Goal: Task Accomplishment & Management: Manage account settings

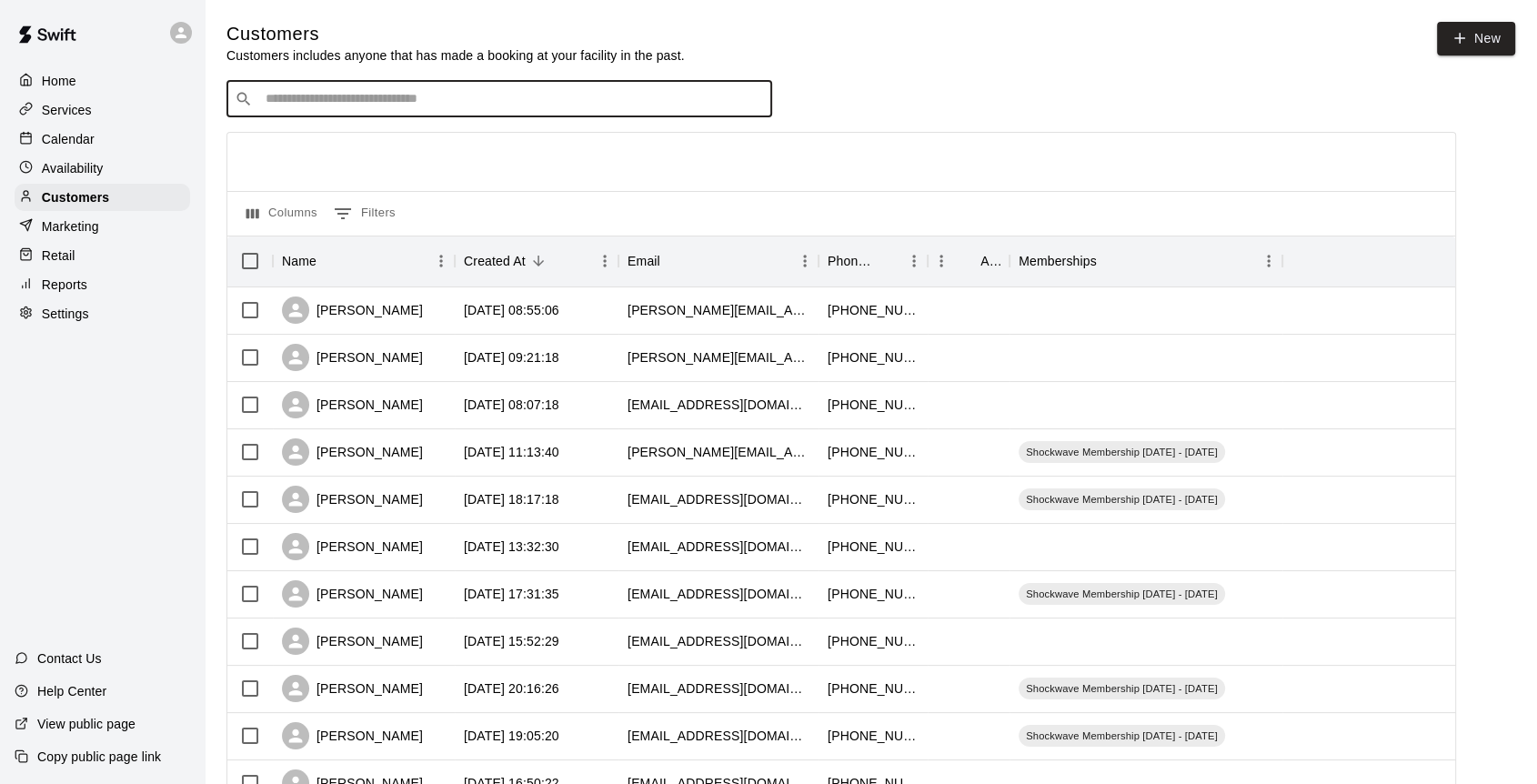
click at [72, 148] on p "Calendar" at bounding box center [69, 139] width 53 height 19
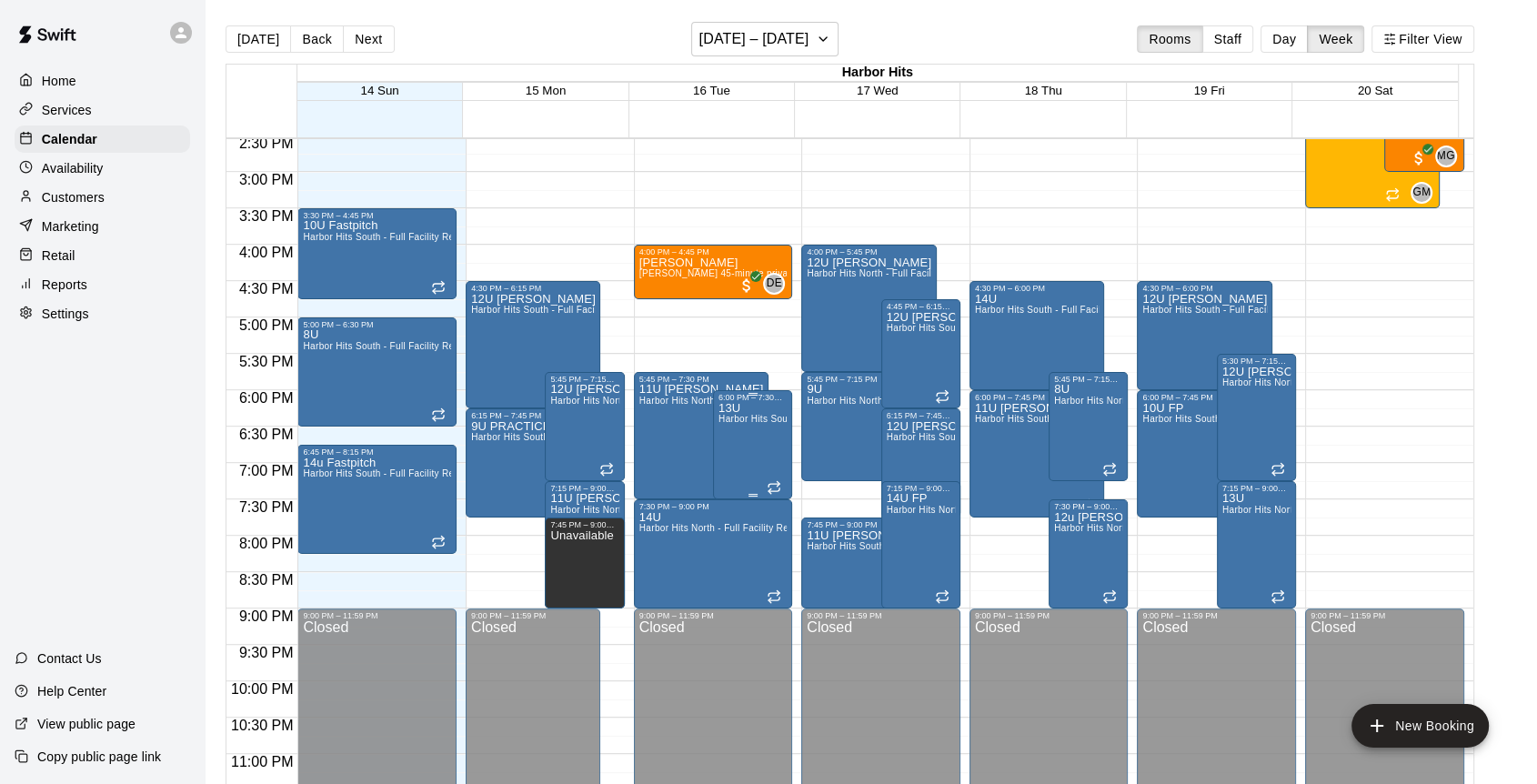
scroll to position [1080, 0]
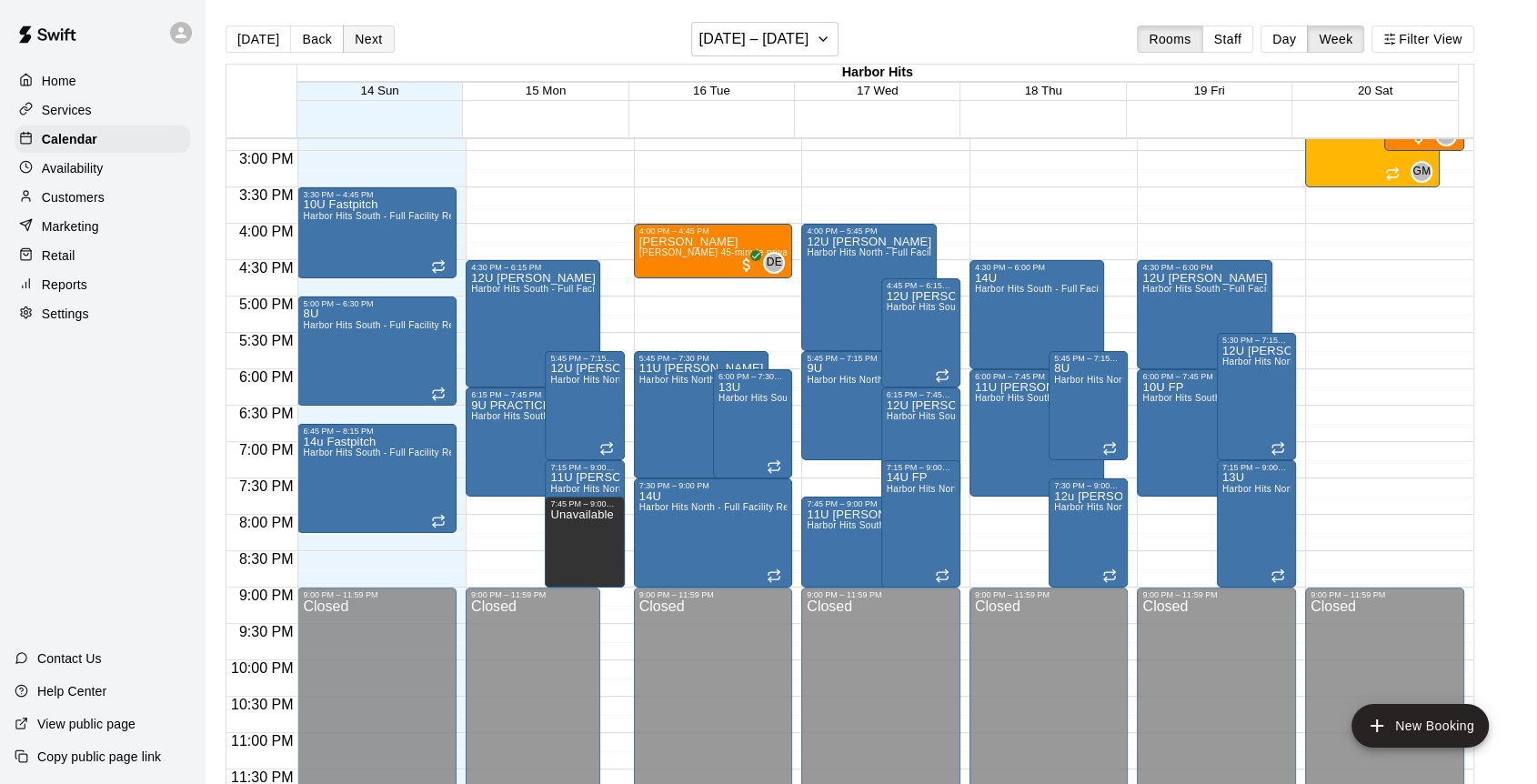
click at [359, 43] on button "Next" at bounding box center [368, 39] width 51 height 27
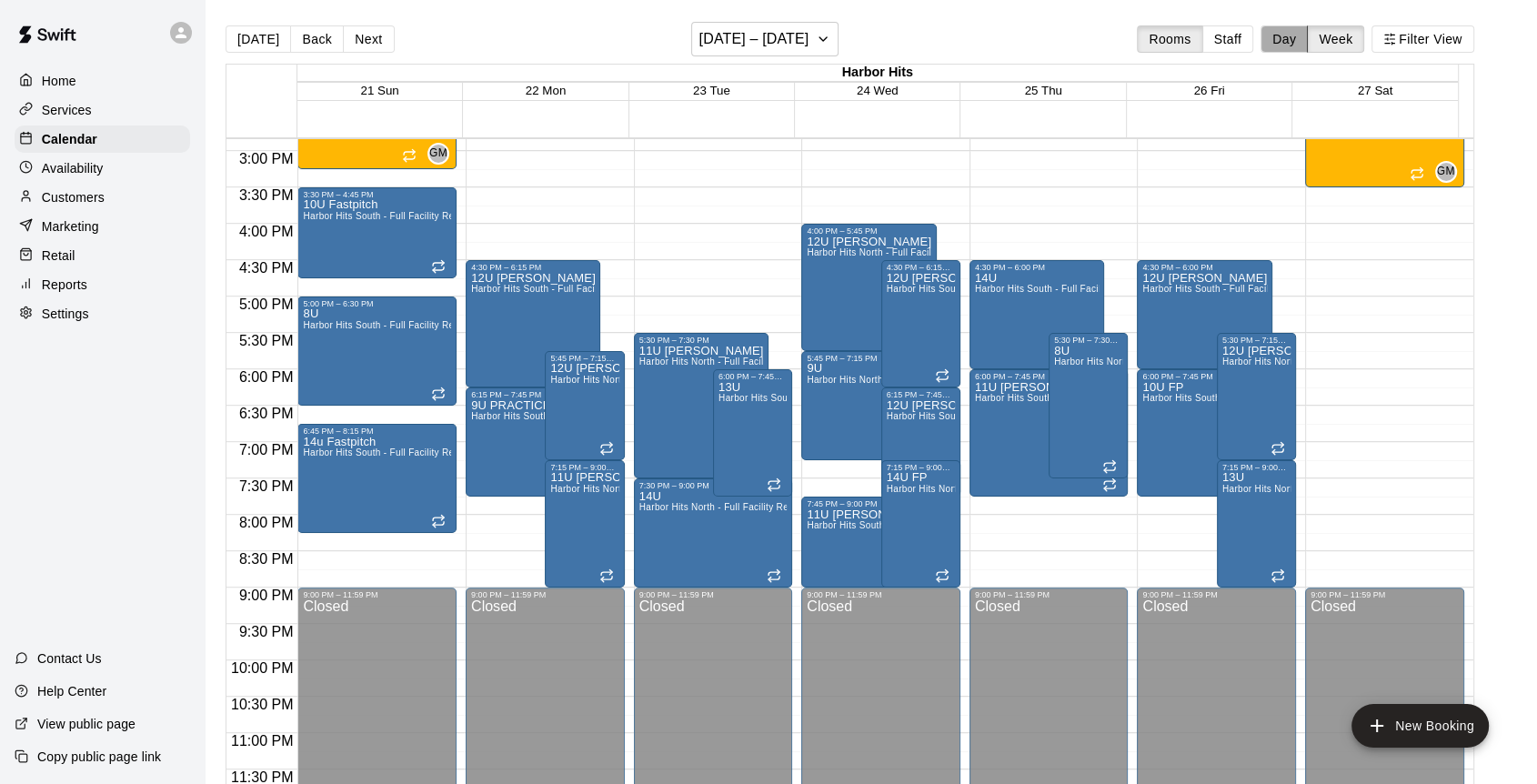
click at [1295, 41] on button "Day" at bounding box center [1284, 39] width 47 height 27
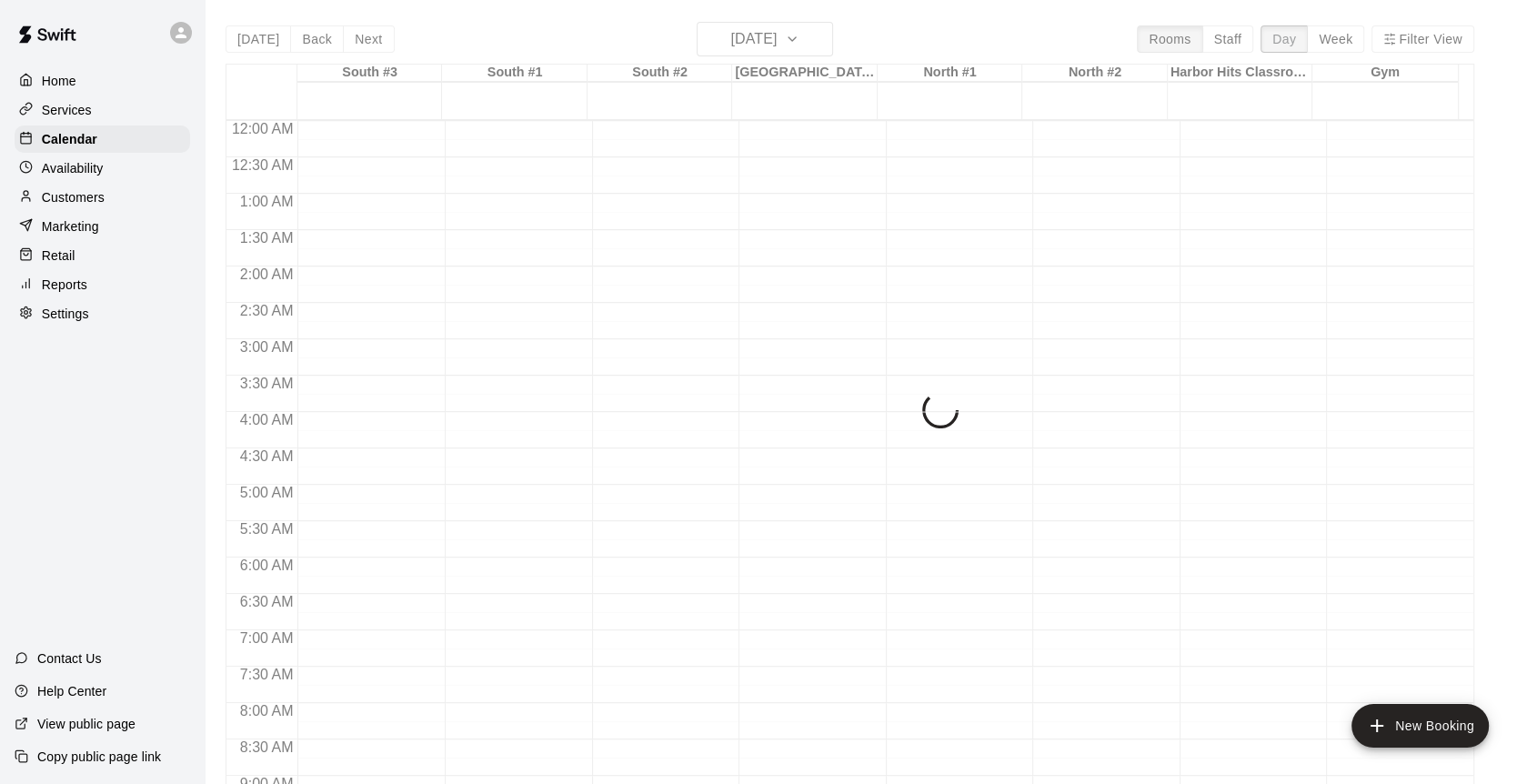
scroll to position [1038, 0]
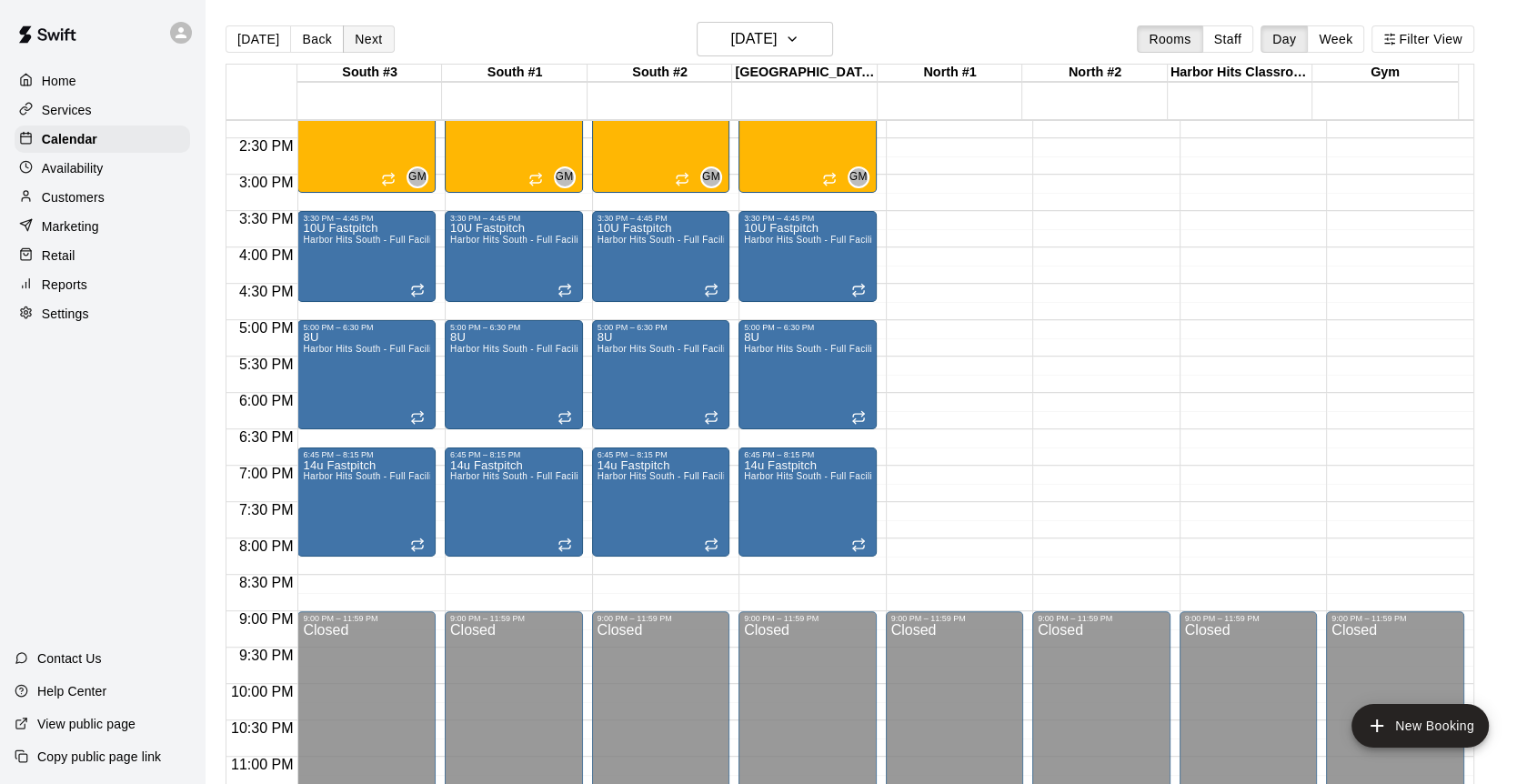
click at [363, 38] on button "Next" at bounding box center [368, 39] width 51 height 27
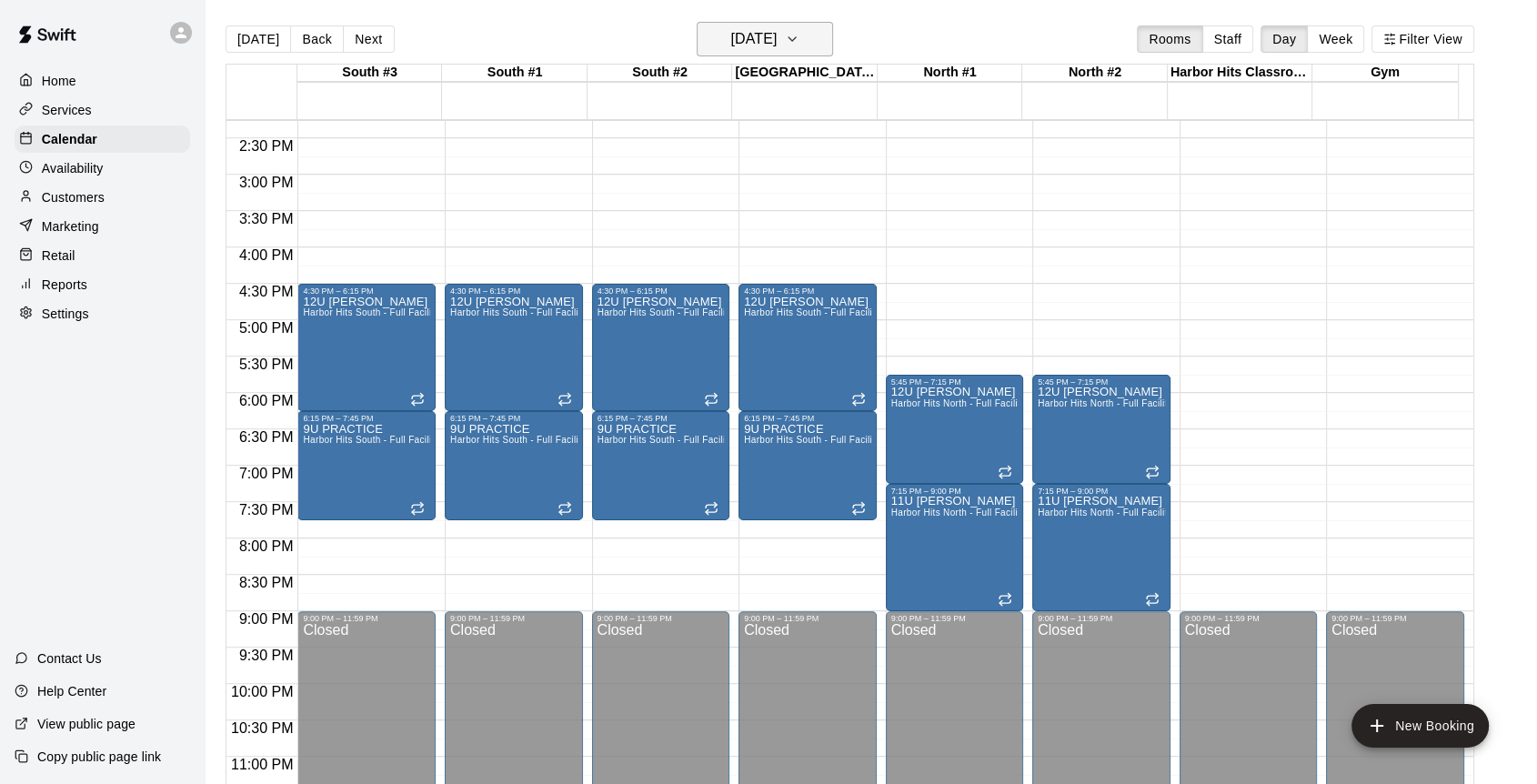
click at [800, 43] on icon "button" at bounding box center [792, 39] width 15 height 22
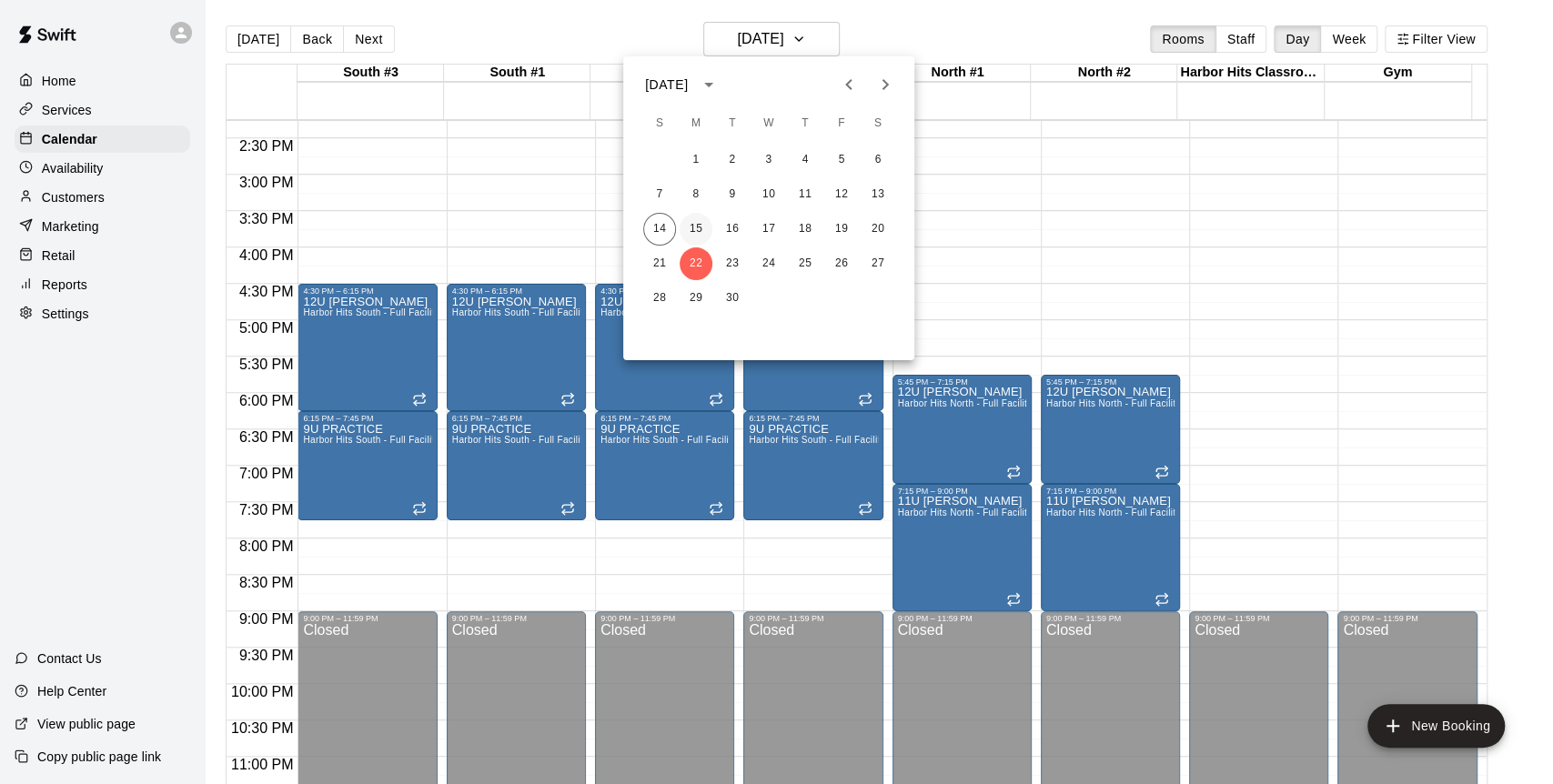
click at [699, 227] on button "15" at bounding box center [695, 228] width 32 height 32
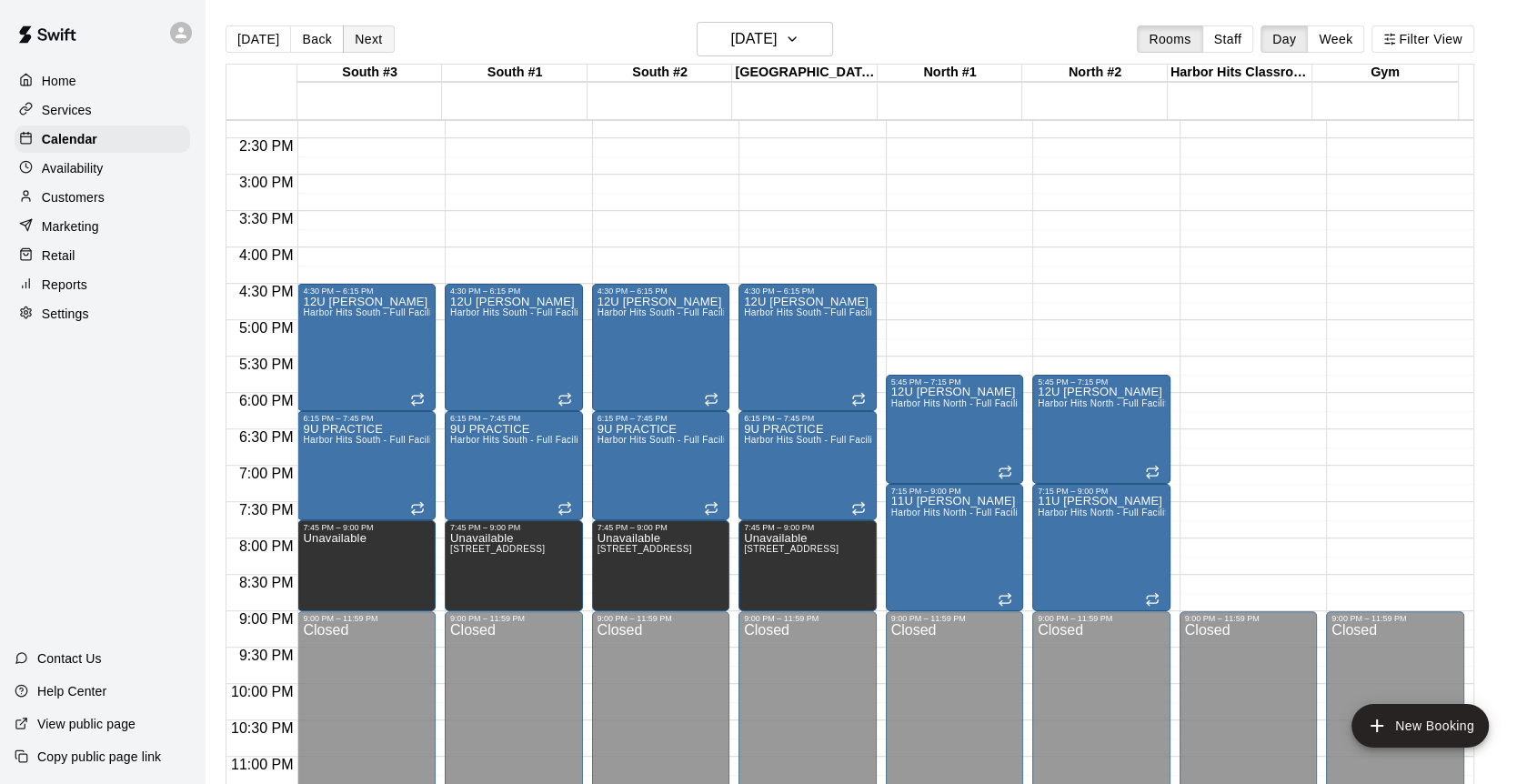
click at [361, 37] on button "Next" at bounding box center [368, 39] width 51 height 27
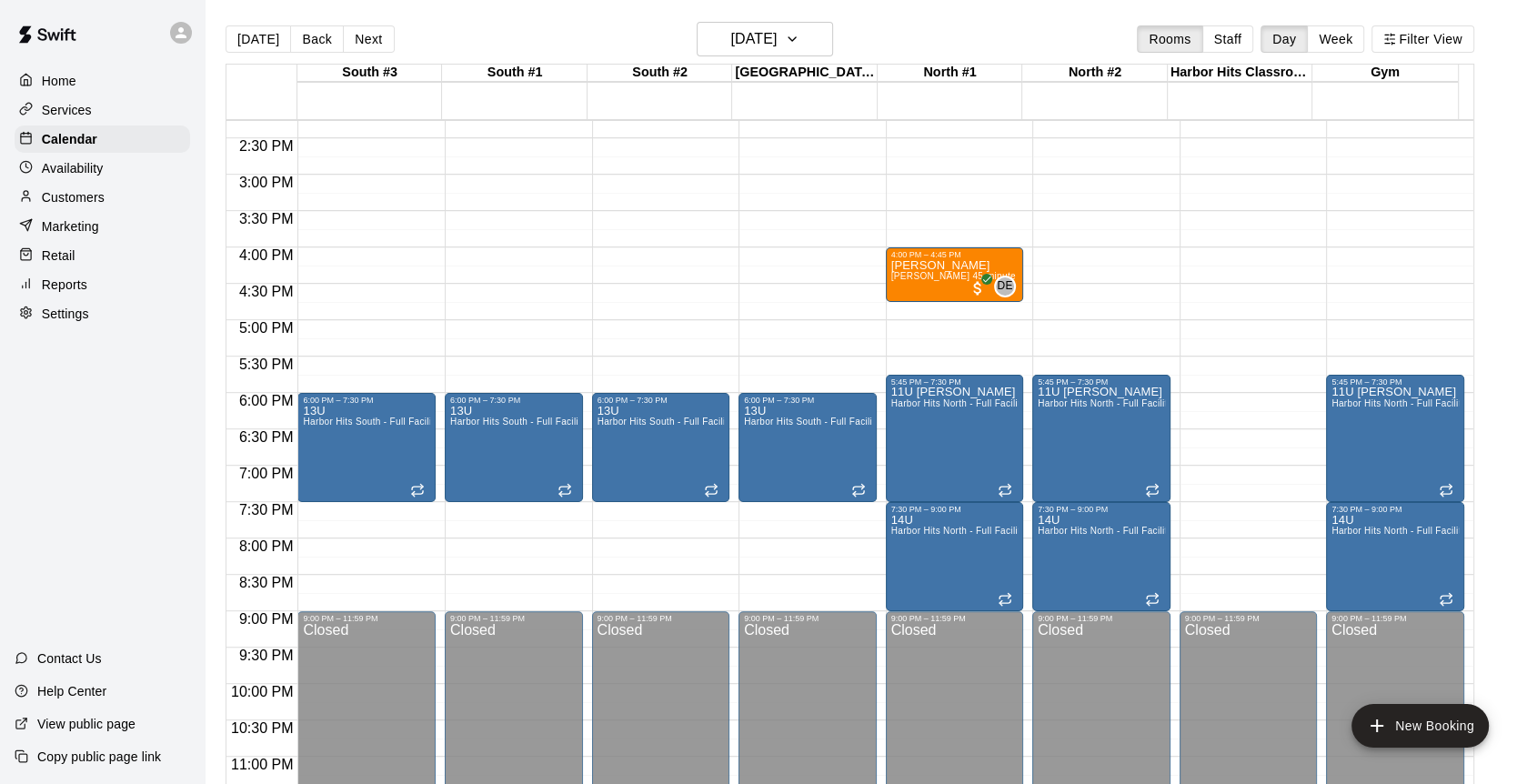
click at [77, 109] on p "Services" at bounding box center [67, 110] width 50 height 19
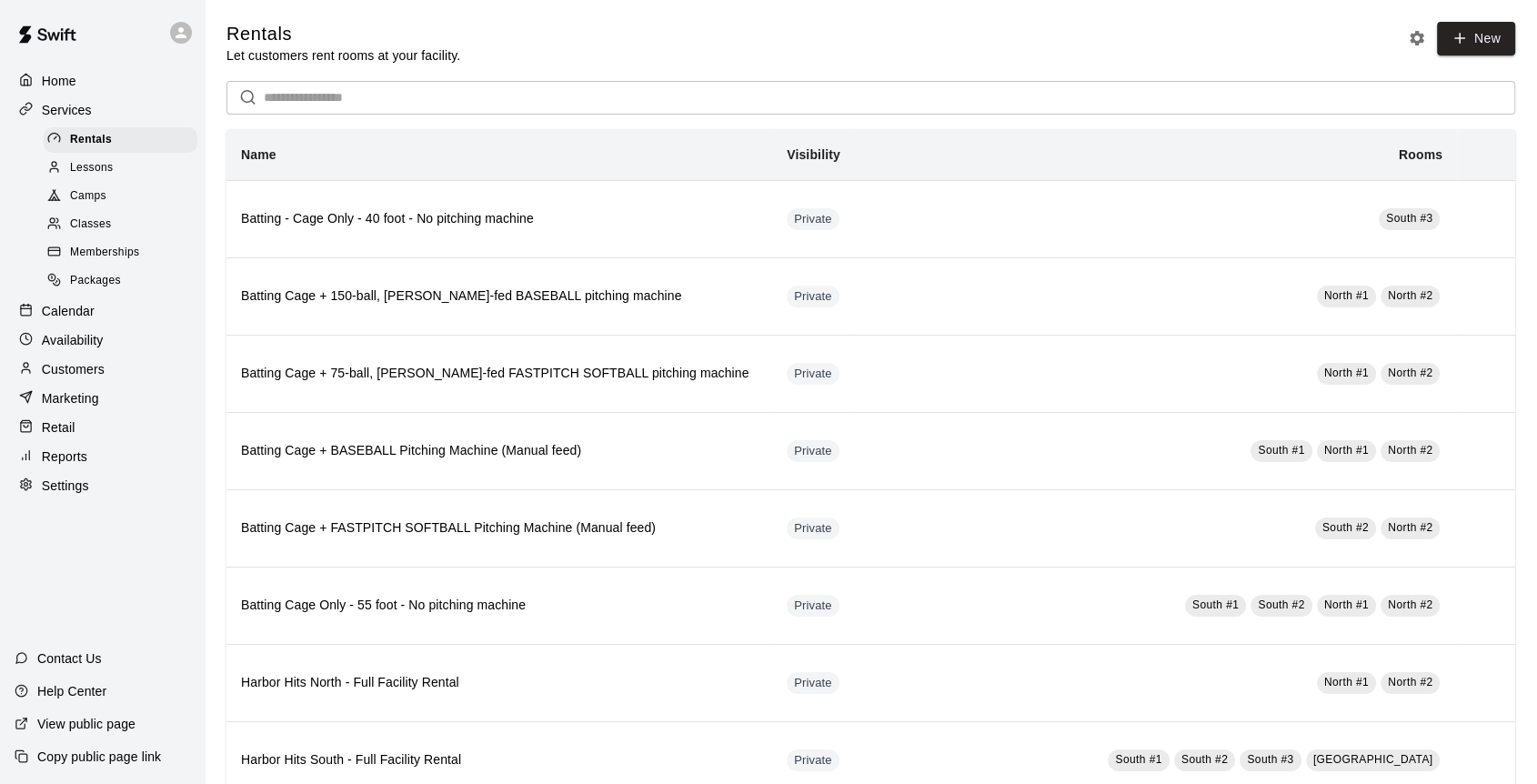
click at [67, 317] on p "Calendar" at bounding box center [69, 310] width 53 height 19
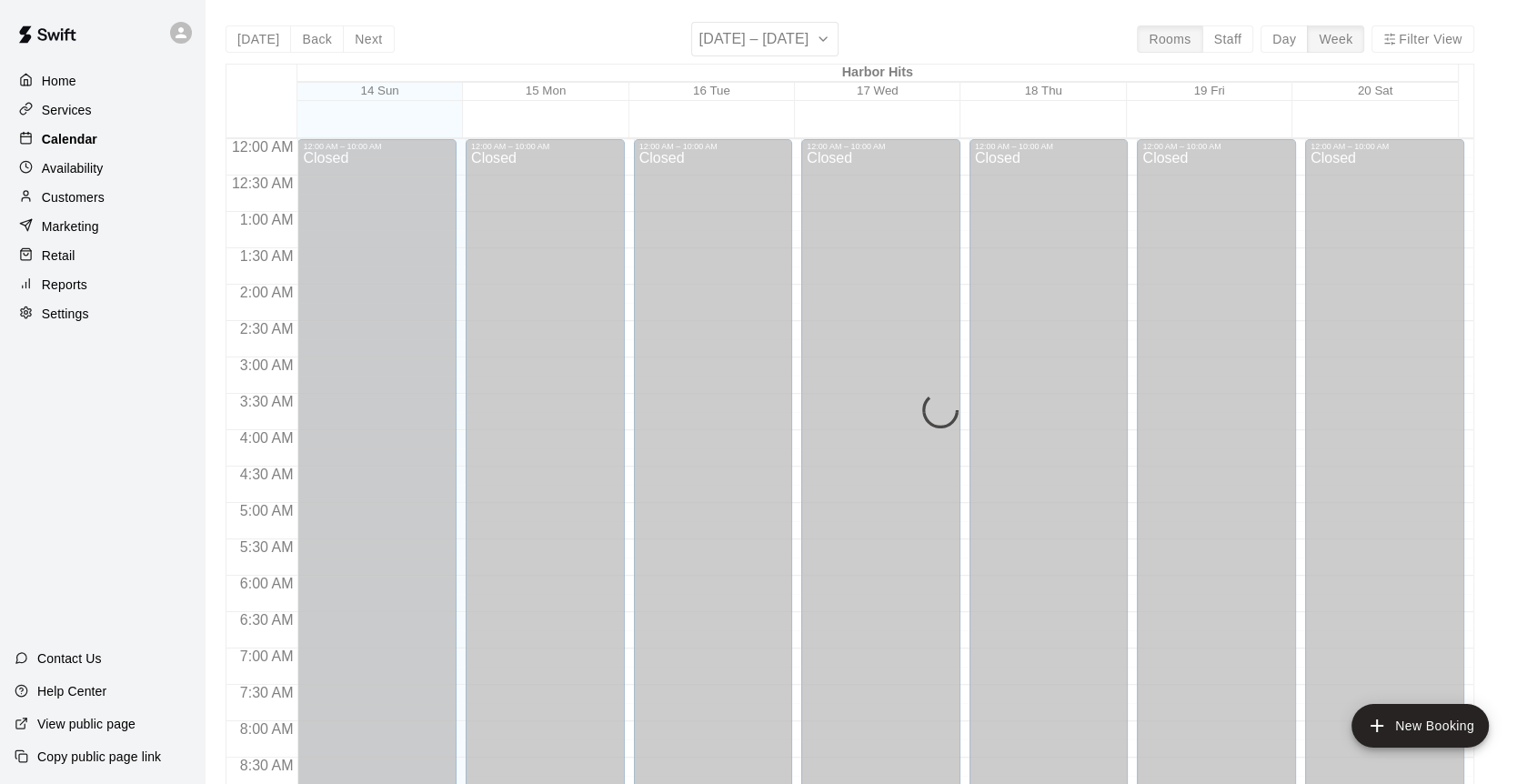
scroll to position [1006, 0]
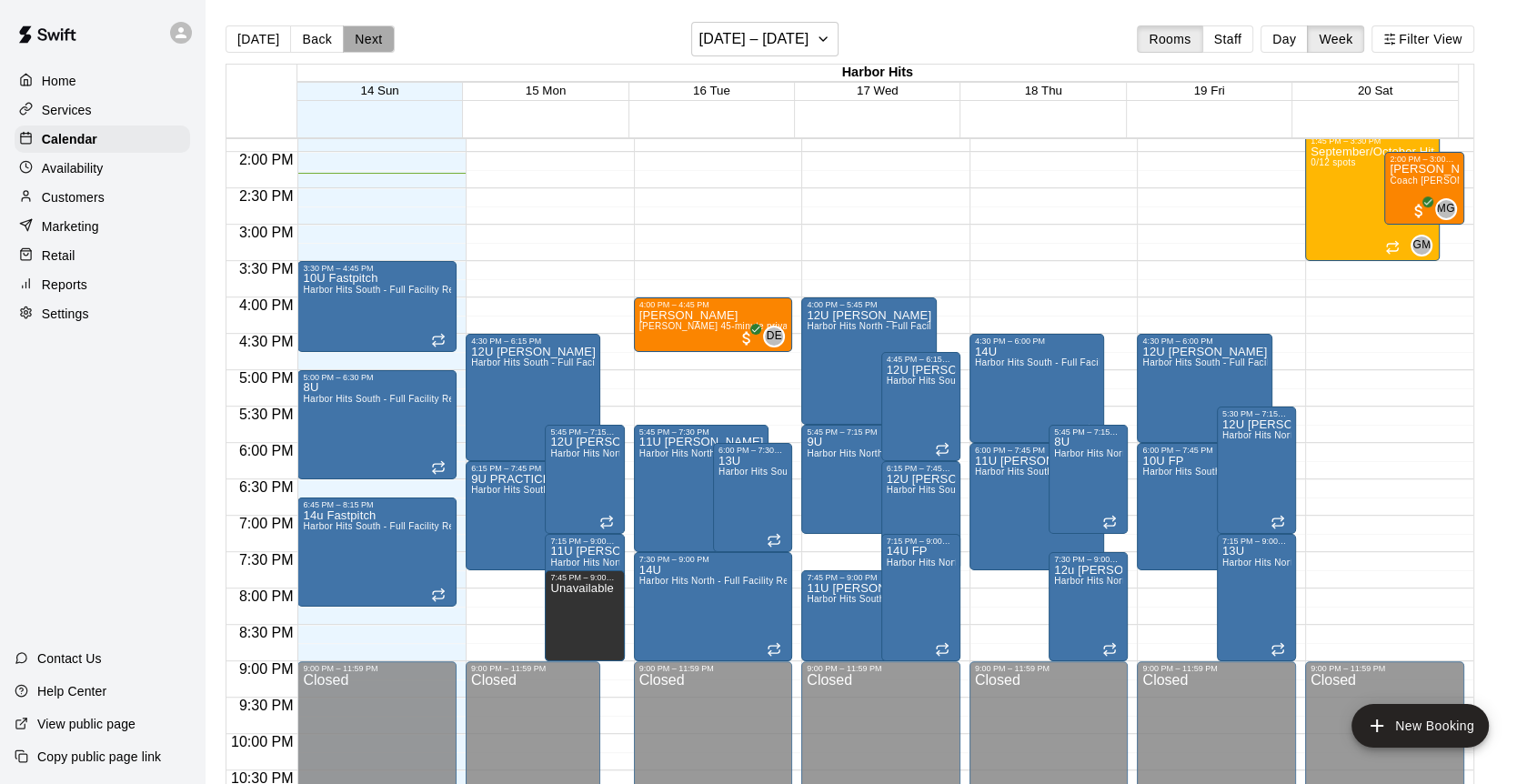
click at [372, 41] on button "Next" at bounding box center [368, 39] width 51 height 27
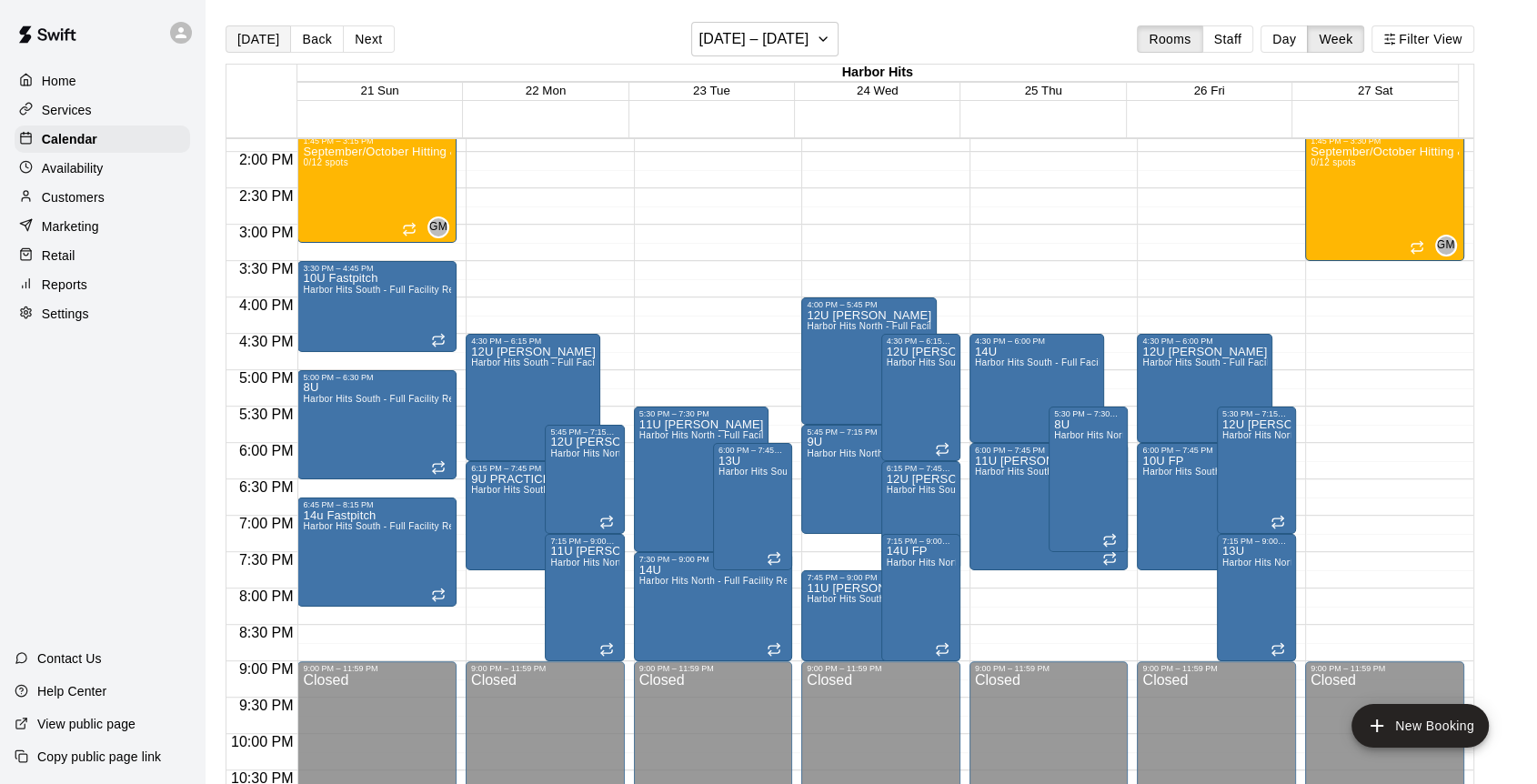
click at [262, 32] on button "[DATE]" at bounding box center [257, 39] width 66 height 27
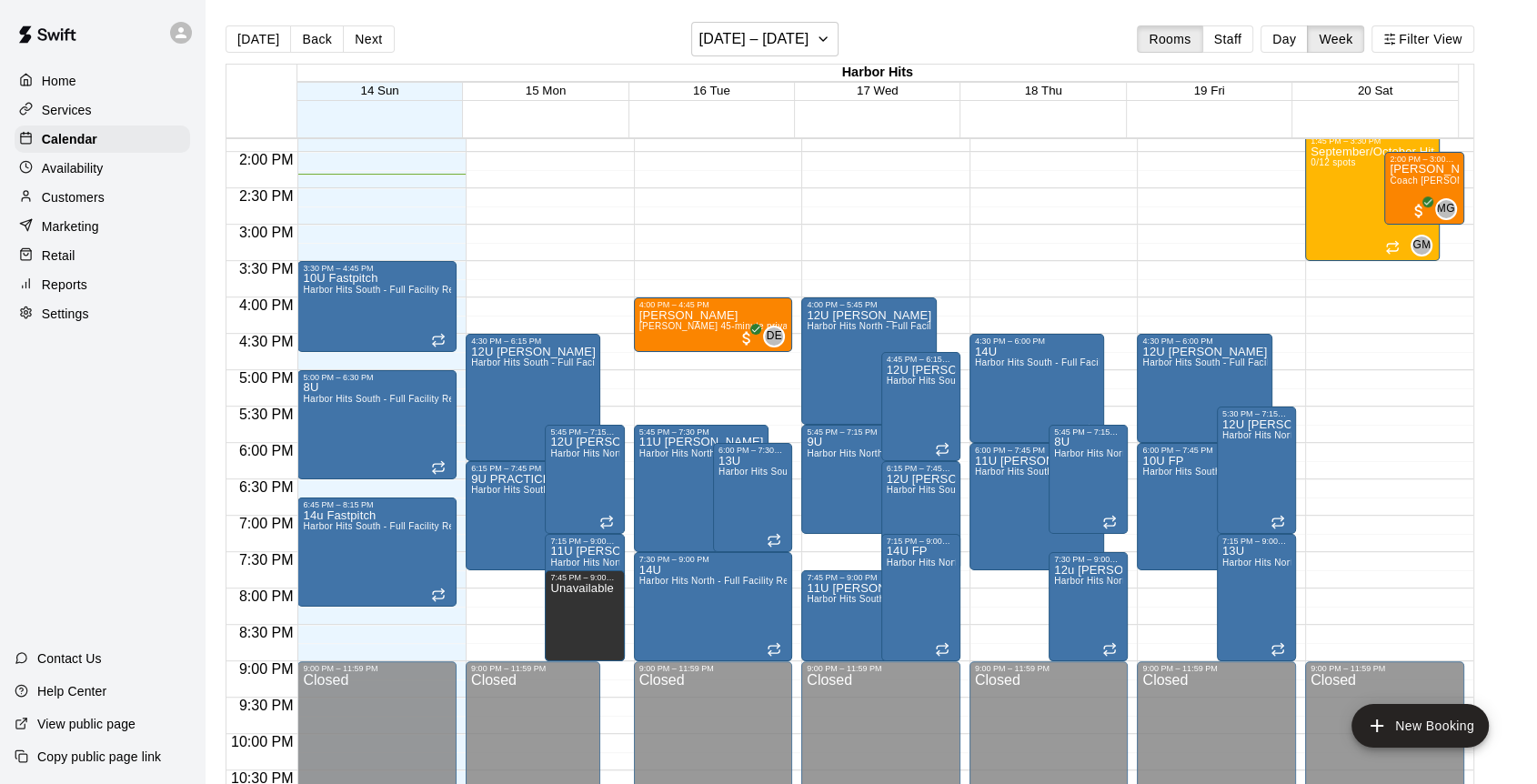
click at [536, 91] on span "15 Mon" at bounding box center [545, 90] width 40 height 14
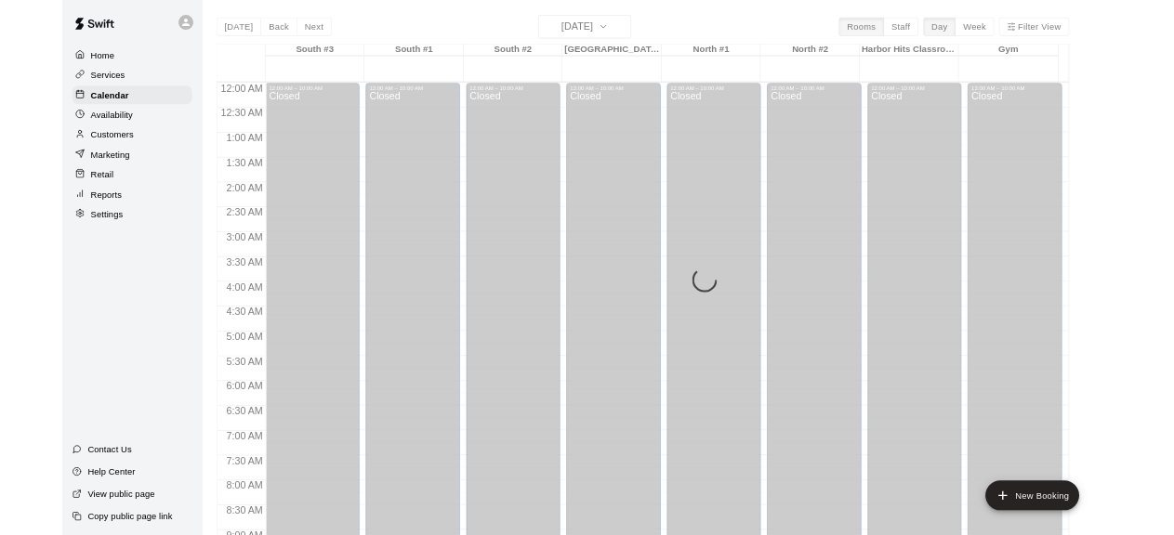
scroll to position [1063, 0]
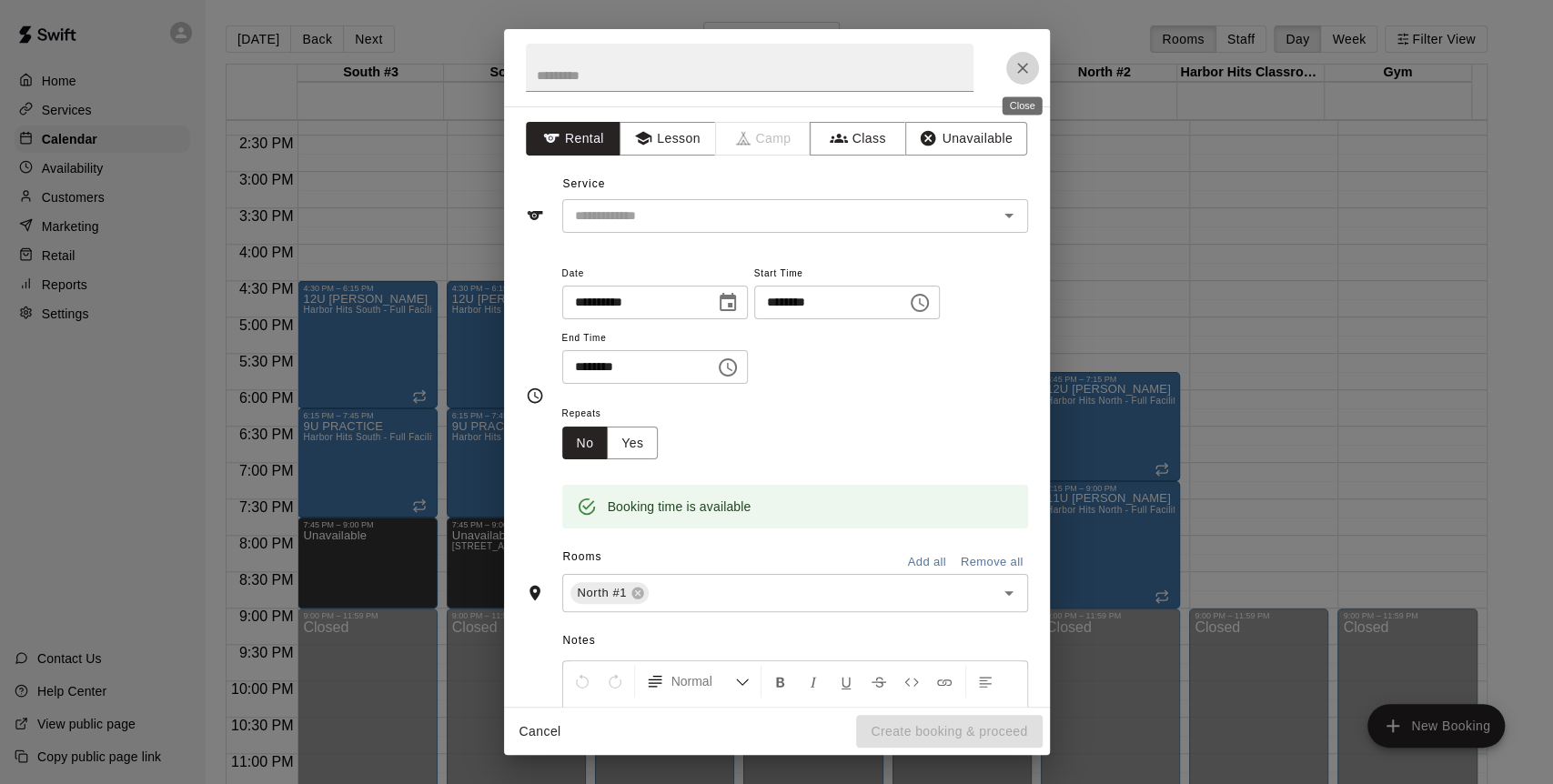
click at [1018, 68] on icon "Close" at bounding box center [1022, 68] width 19 height 19
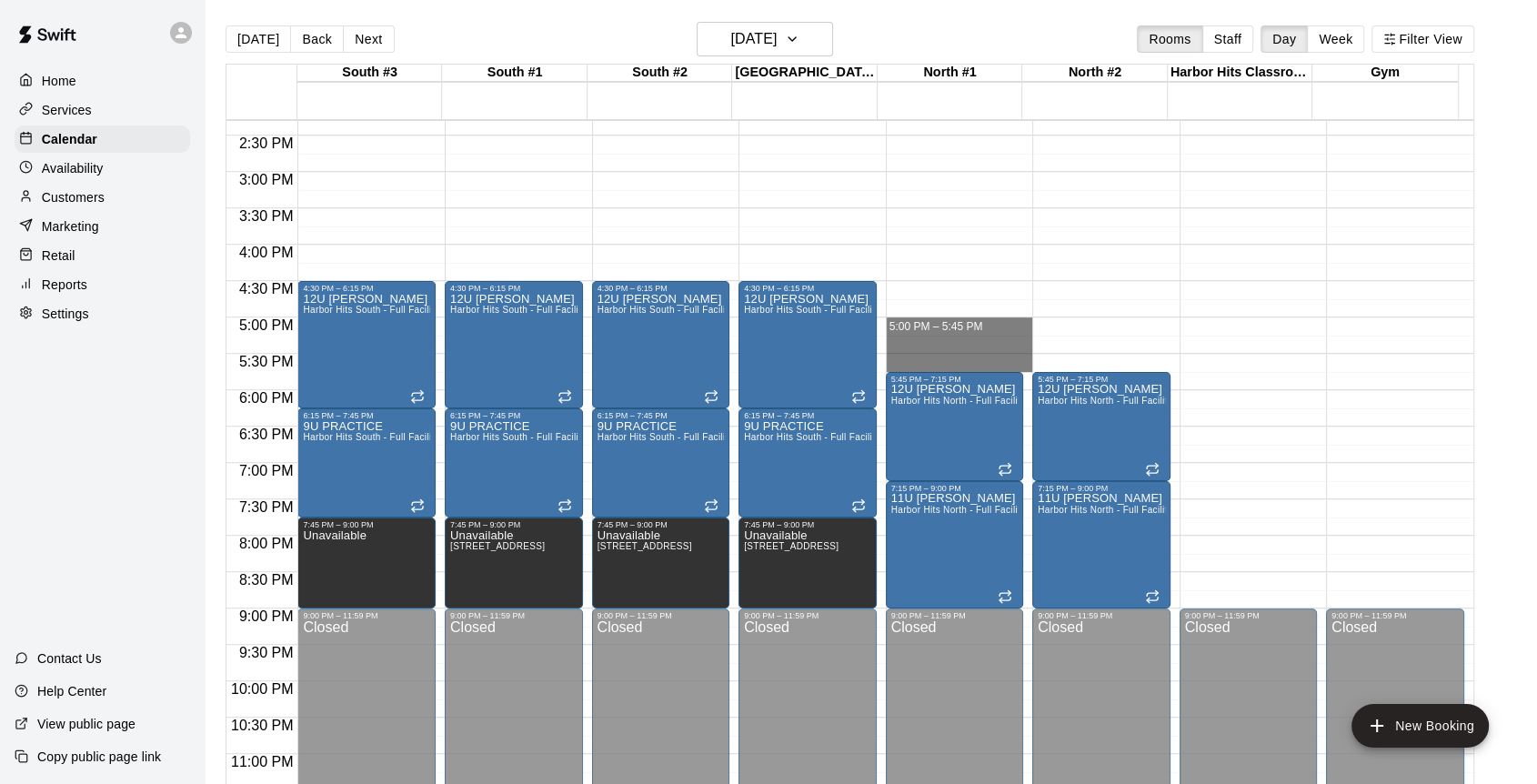
drag, startPoint x: 897, startPoint y: 319, endPoint x: 903, endPoint y: 353, distance: 34.5
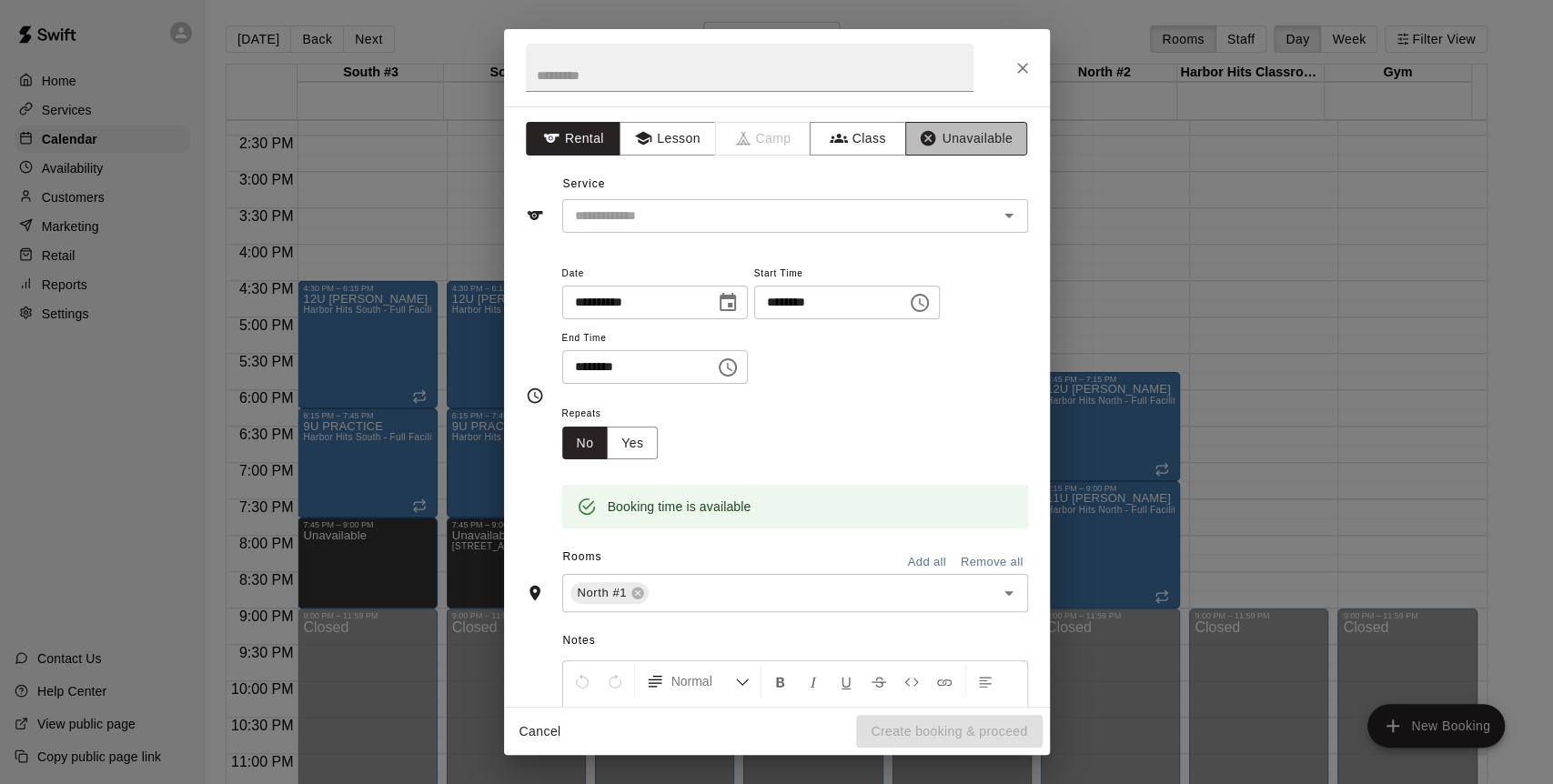
click at [946, 135] on button "Unavailable" at bounding box center [966, 139] width 122 height 33
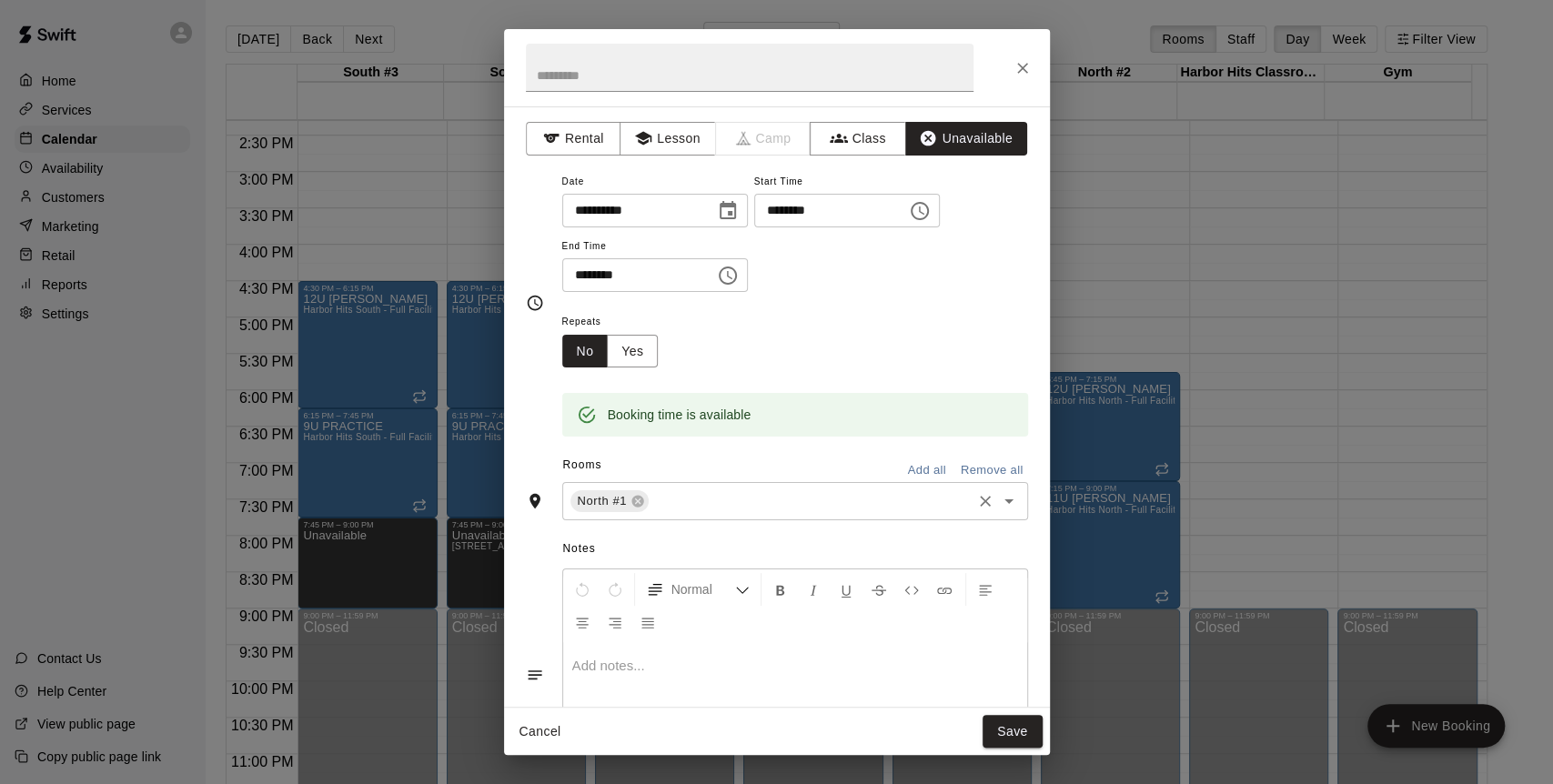
click at [716, 493] on input "text" at bounding box center [810, 501] width 317 height 23
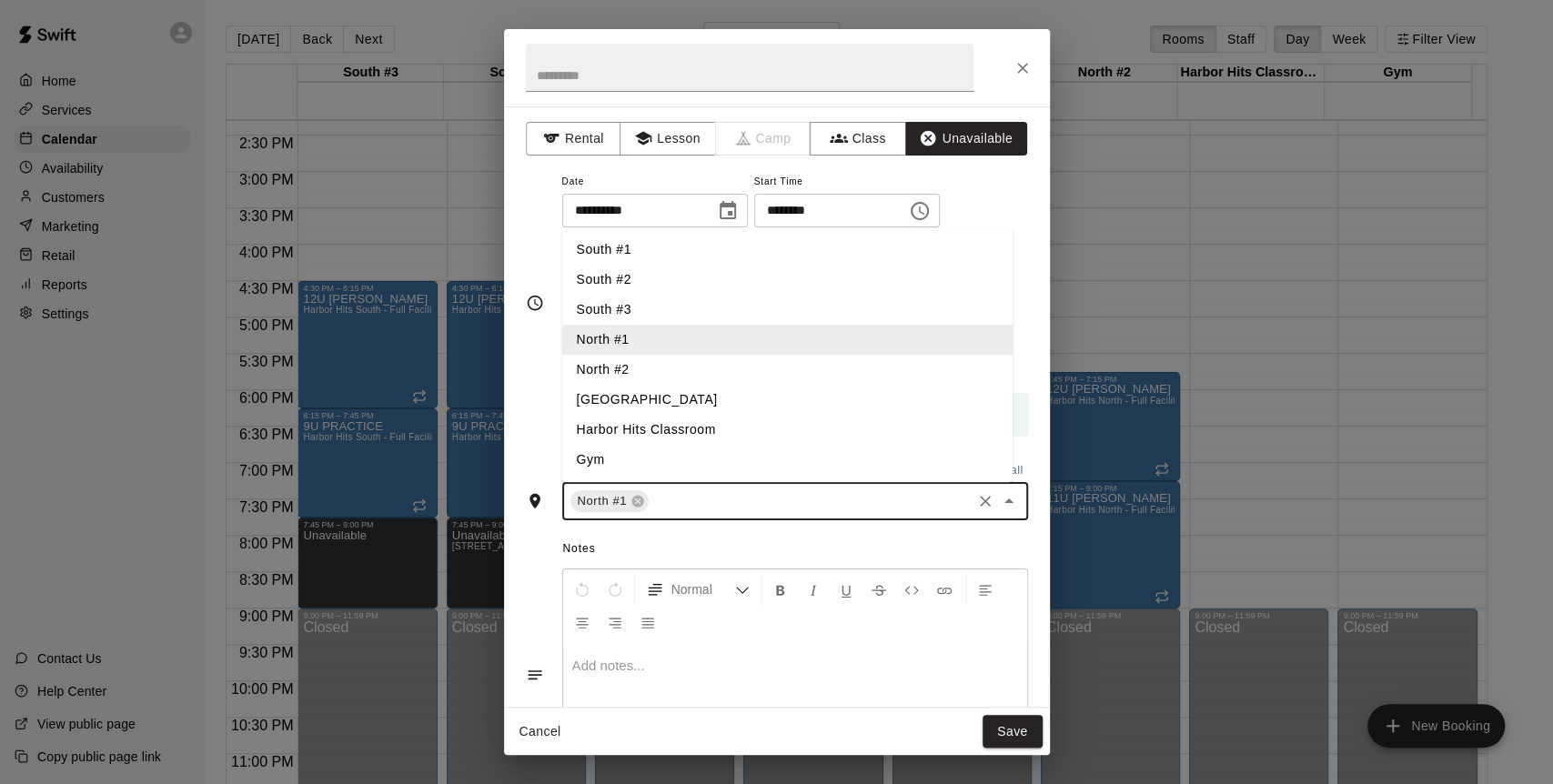
click at [635, 366] on li "North #2" at bounding box center [787, 369] width 450 height 30
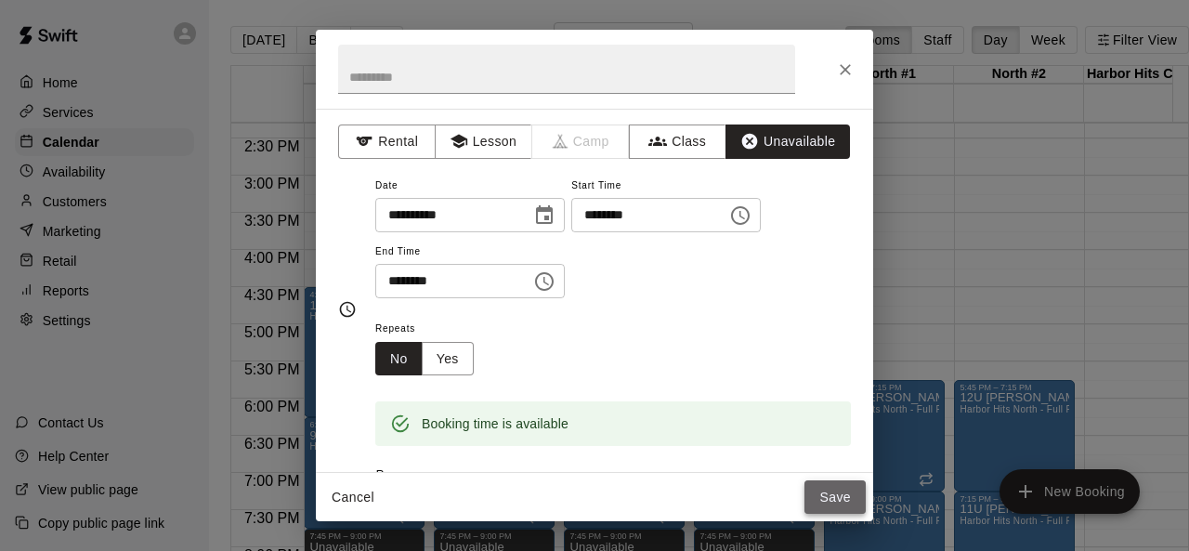
click at [827, 488] on button "Save" at bounding box center [835, 497] width 61 height 34
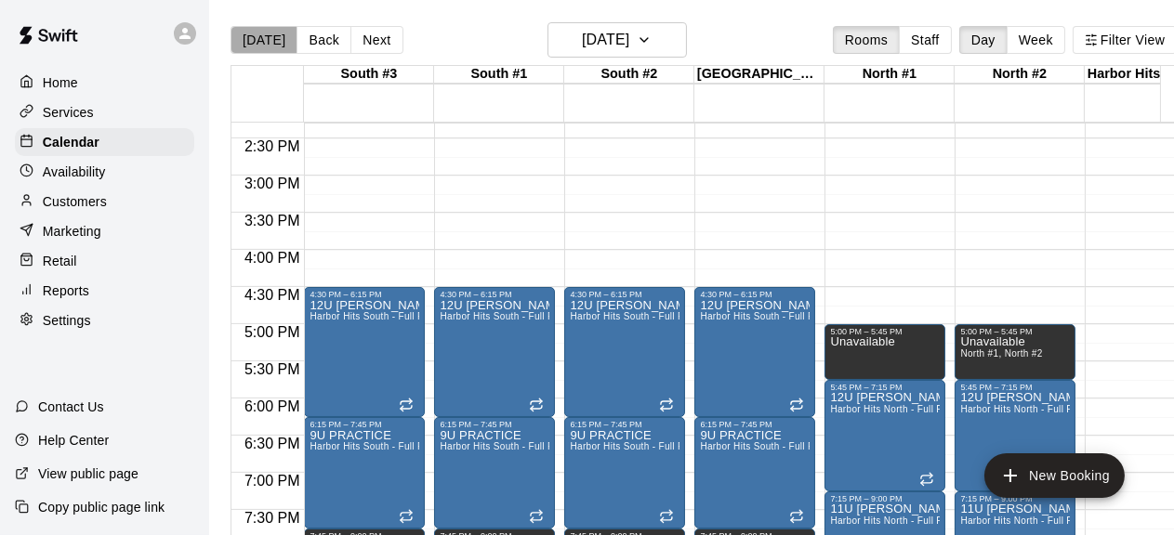
click at [273, 43] on button "[DATE]" at bounding box center [263, 40] width 67 height 28
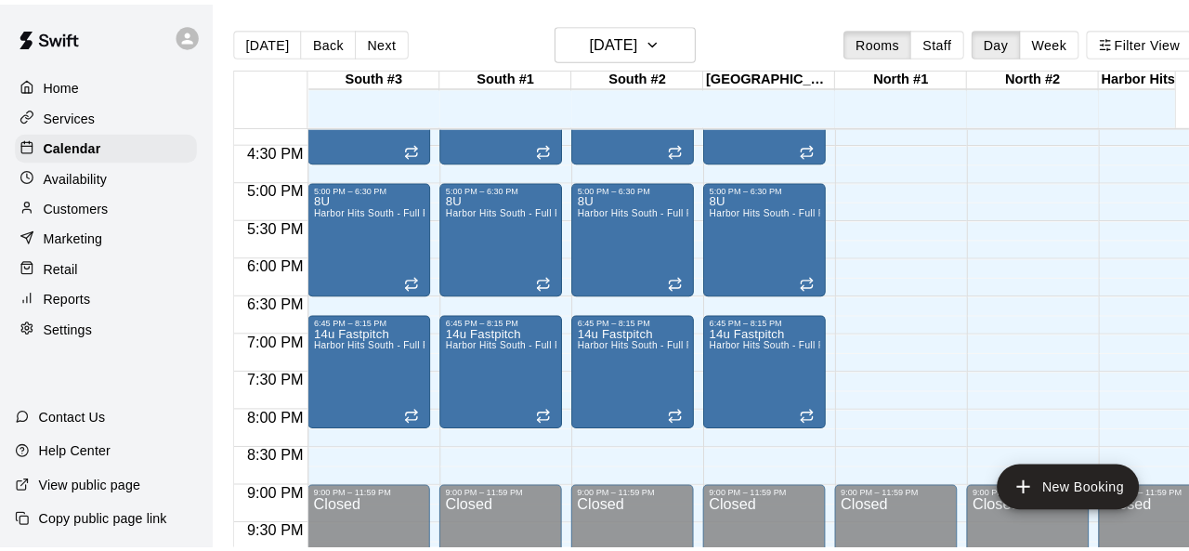
scroll to position [1247, 0]
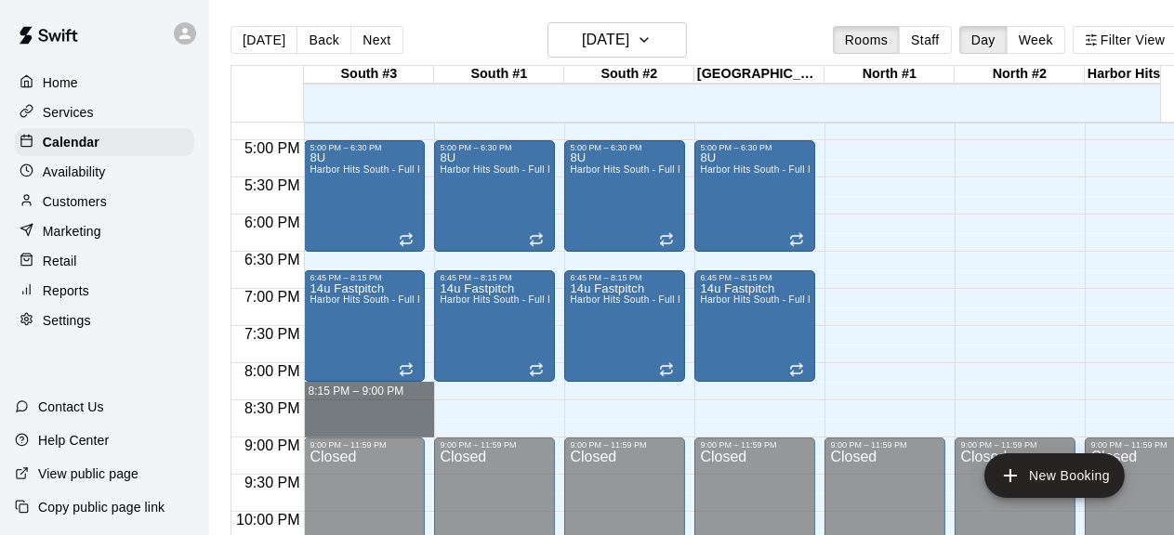
drag, startPoint x: 315, startPoint y: 385, endPoint x: 313, endPoint y: 426, distance: 41.9
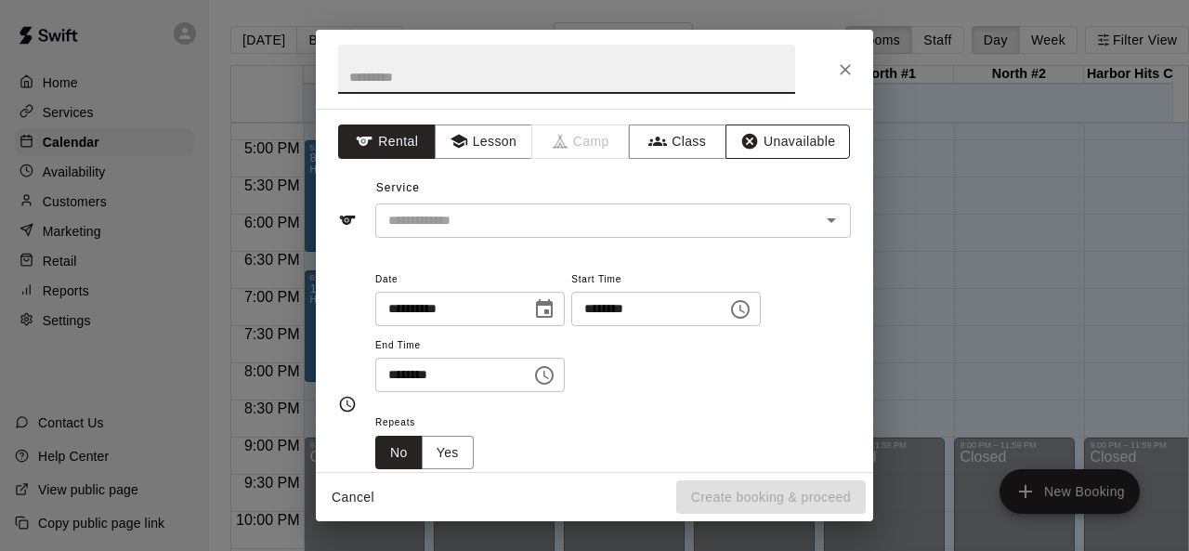
click at [756, 133] on button "Unavailable" at bounding box center [788, 142] width 125 height 34
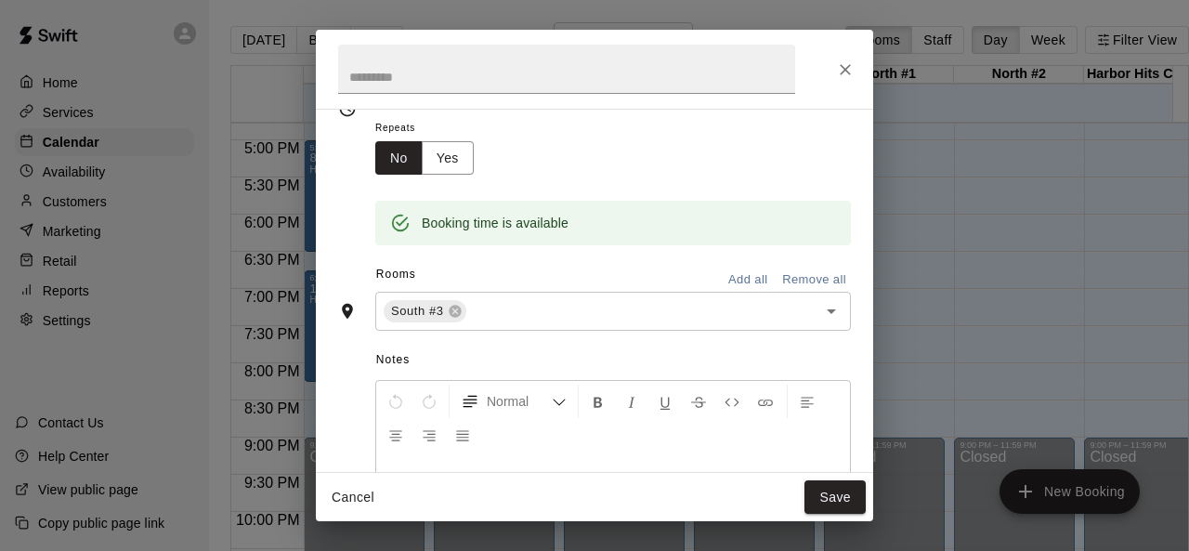
scroll to position [206, 0]
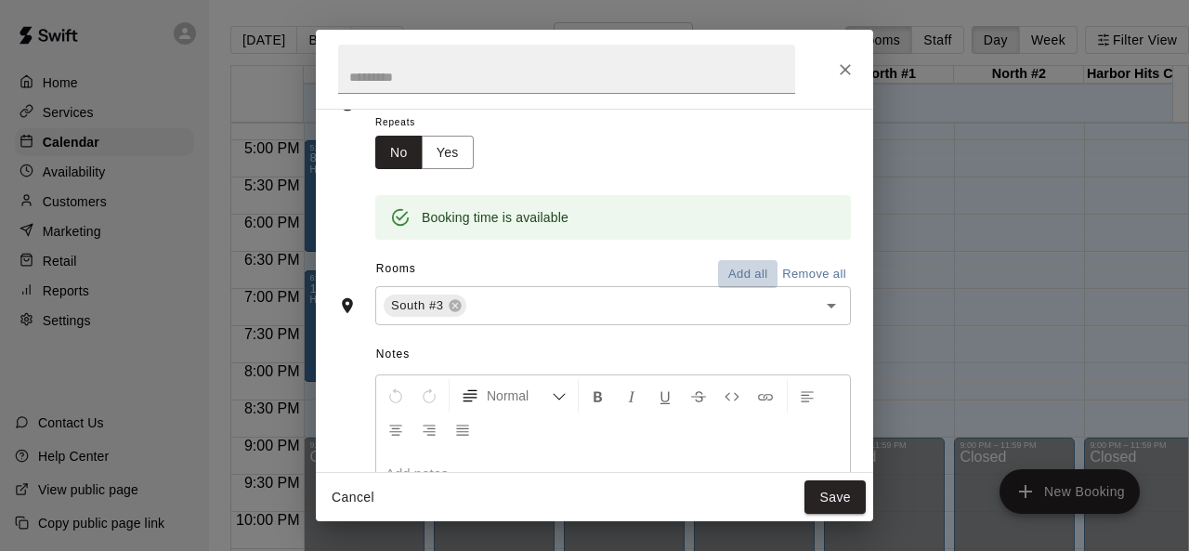
click at [737, 268] on button "Add all" at bounding box center [747, 274] width 59 height 29
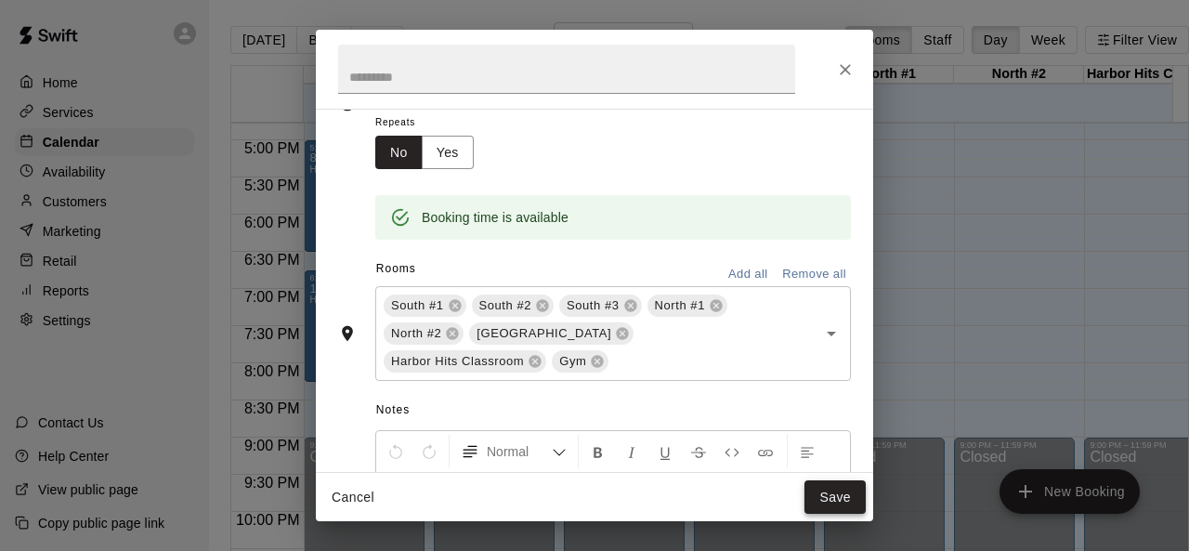
click at [841, 486] on button "Save" at bounding box center [835, 497] width 61 height 34
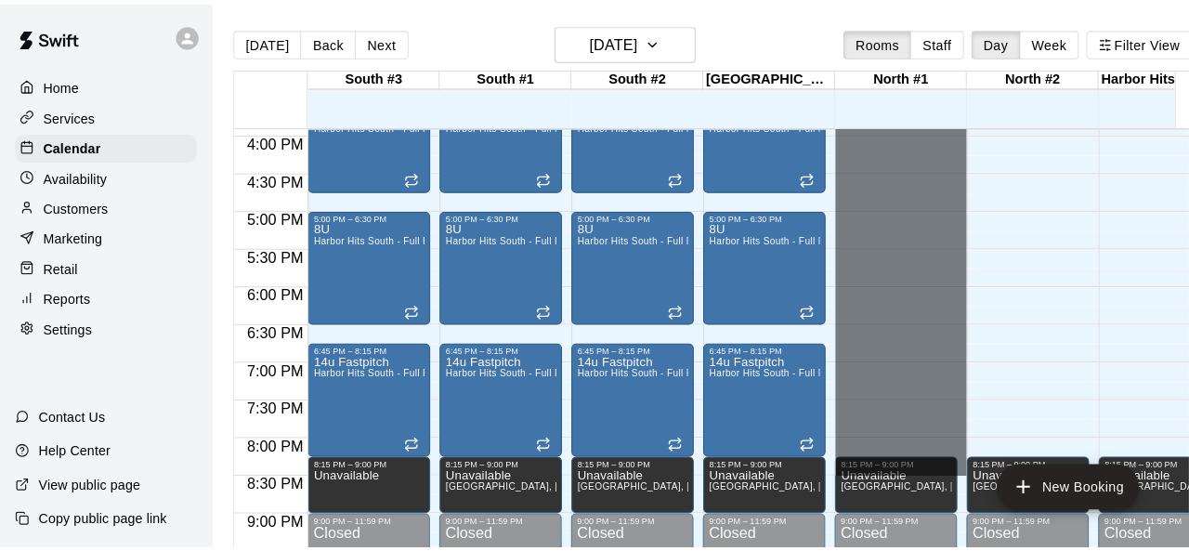
scroll to position [1247, 0]
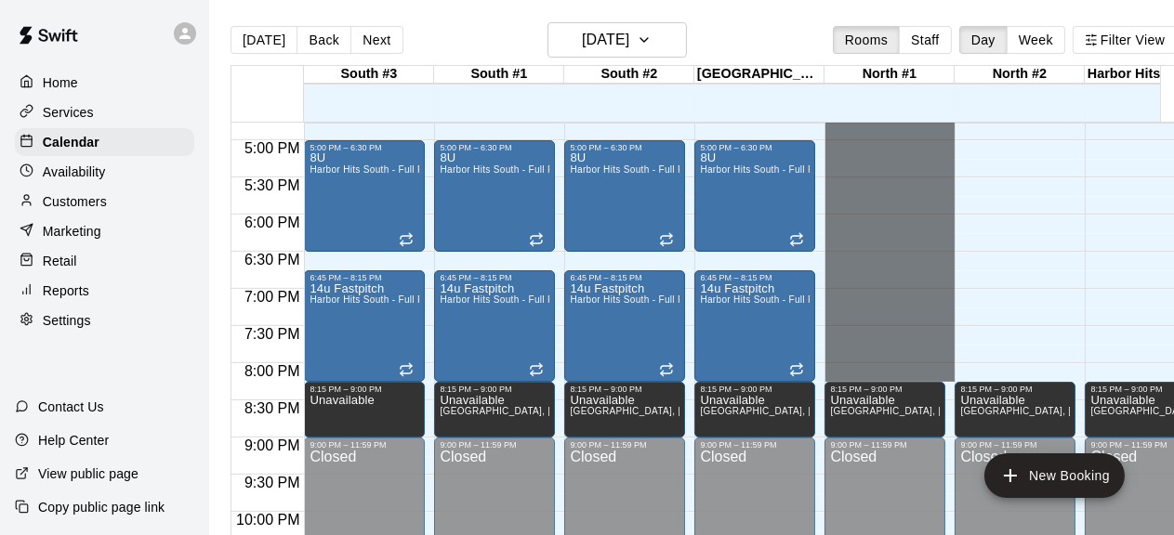
drag, startPoint x: 841, startPoint y: 340, endPoint x: 862, endPoint y: 374, distance: 40.5
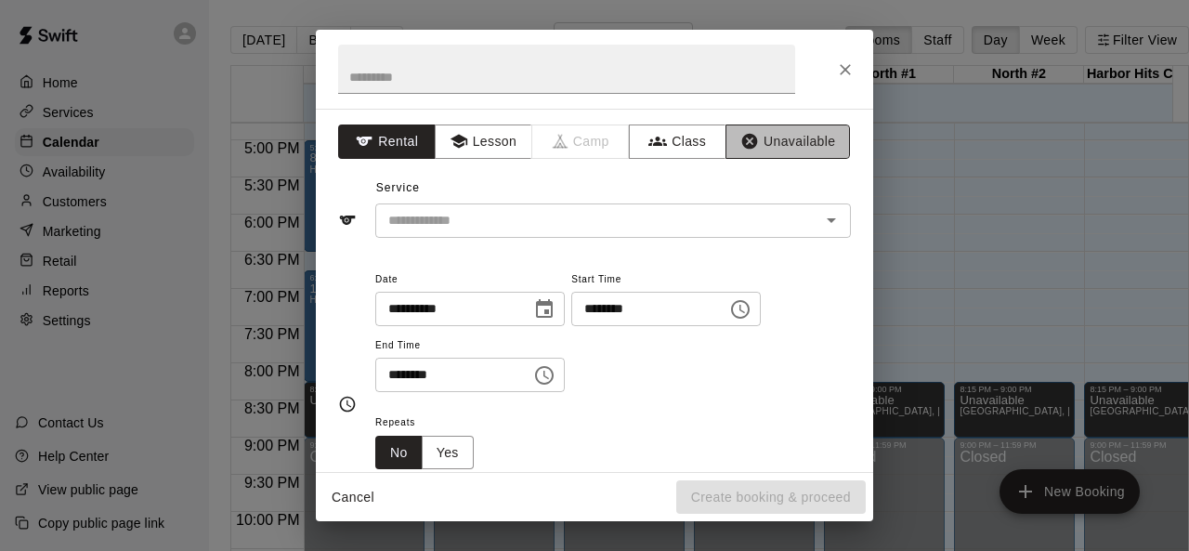
click at [771, 137] on button "Unavailable" at bounding box center [788, 142] width 125 height 34
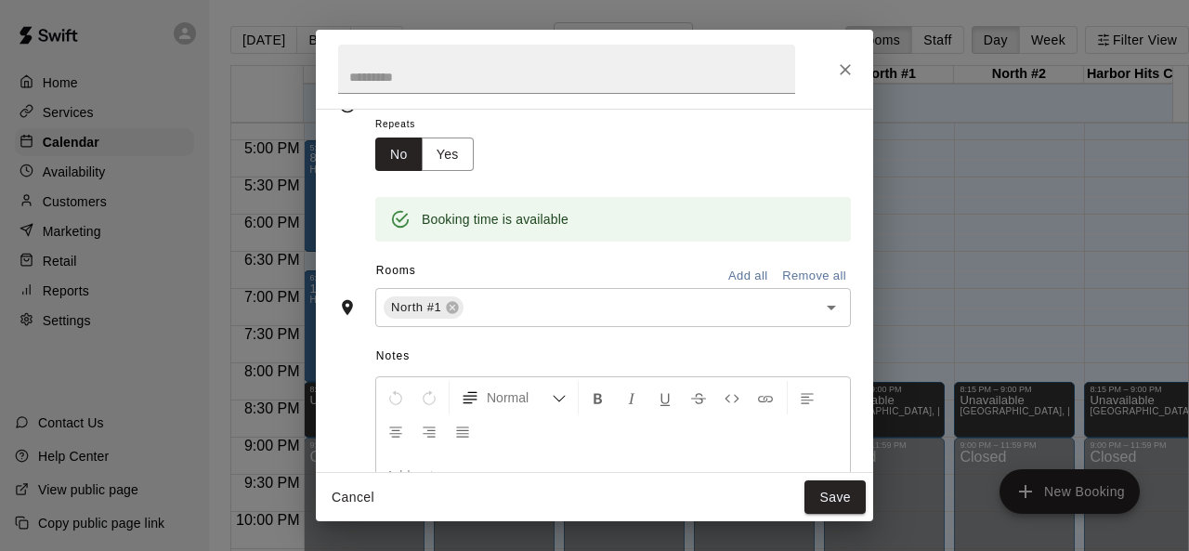
scroll to position [206, 0]
click at [669, 295] on input "text" at bounding box center [628, 306] width 324 height 23
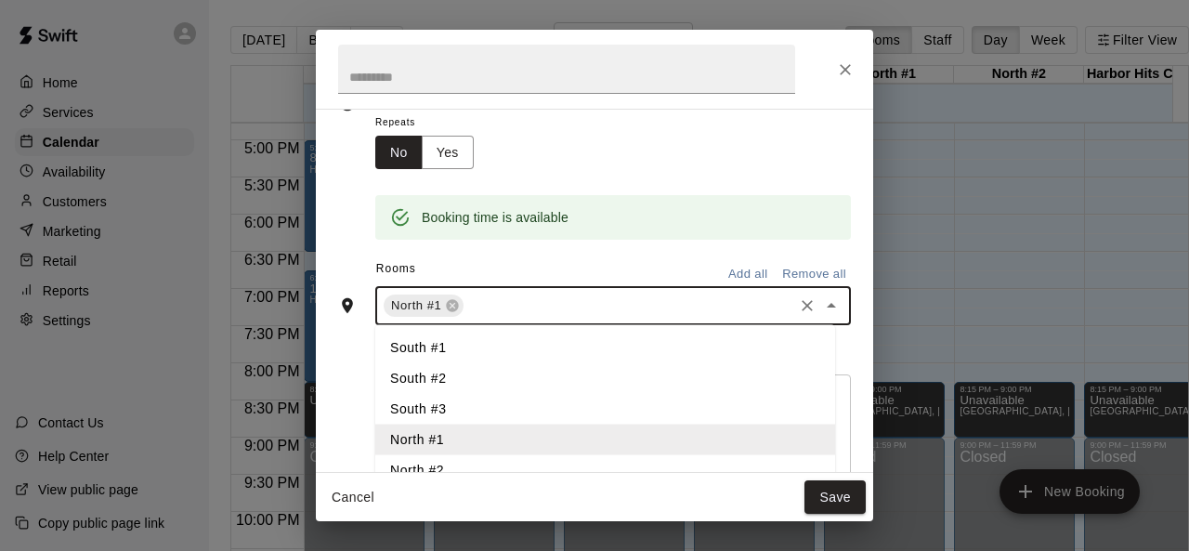
scroll to position [39, 0]
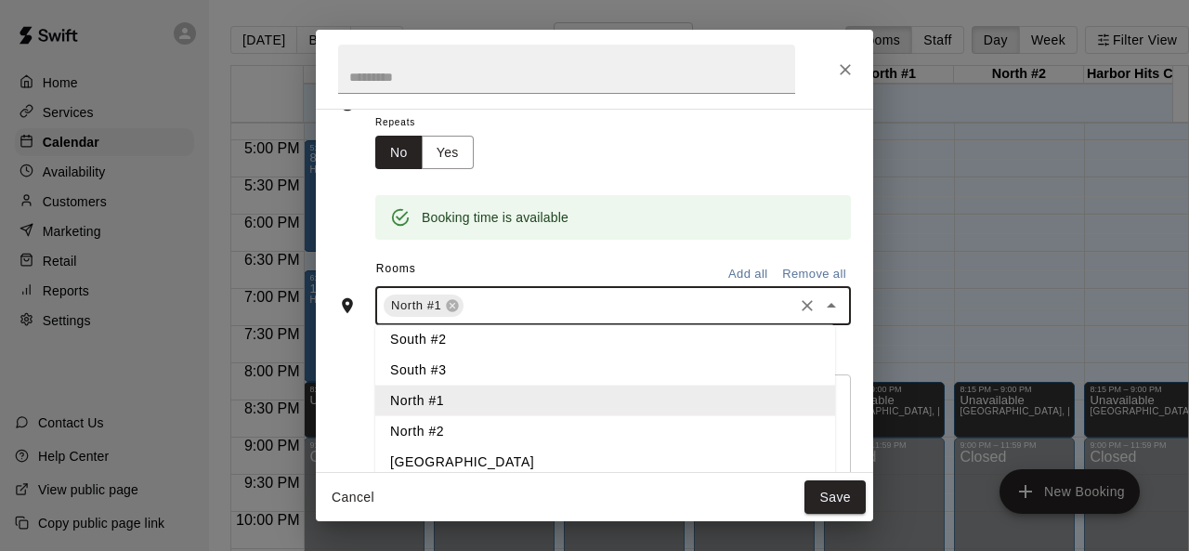
click at [451, 424] on li "North #2" at bounding box center [605, 431] width 460 height 31
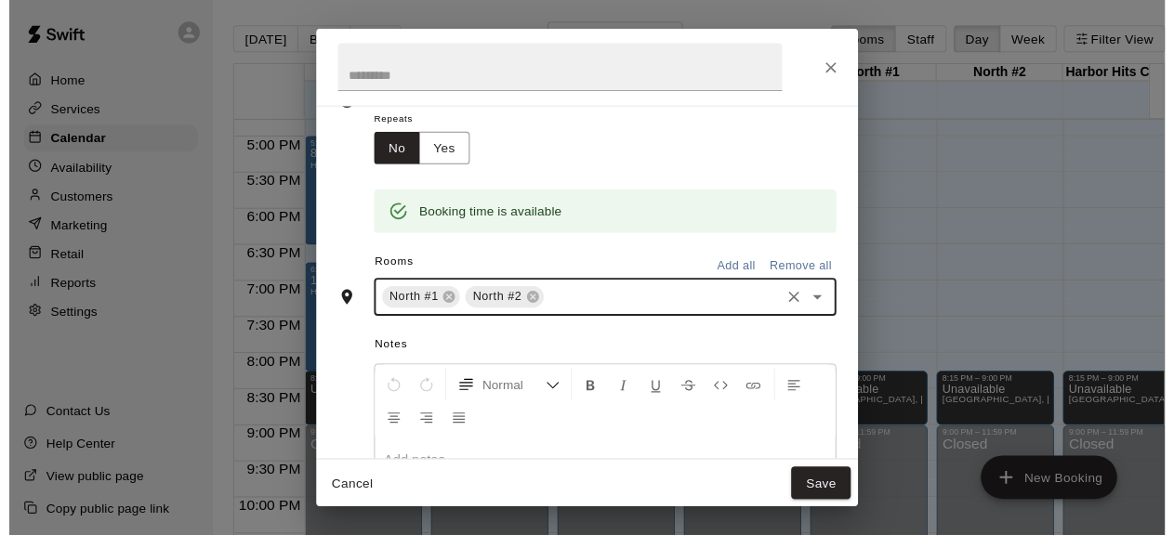
scroll to position [0, 0]
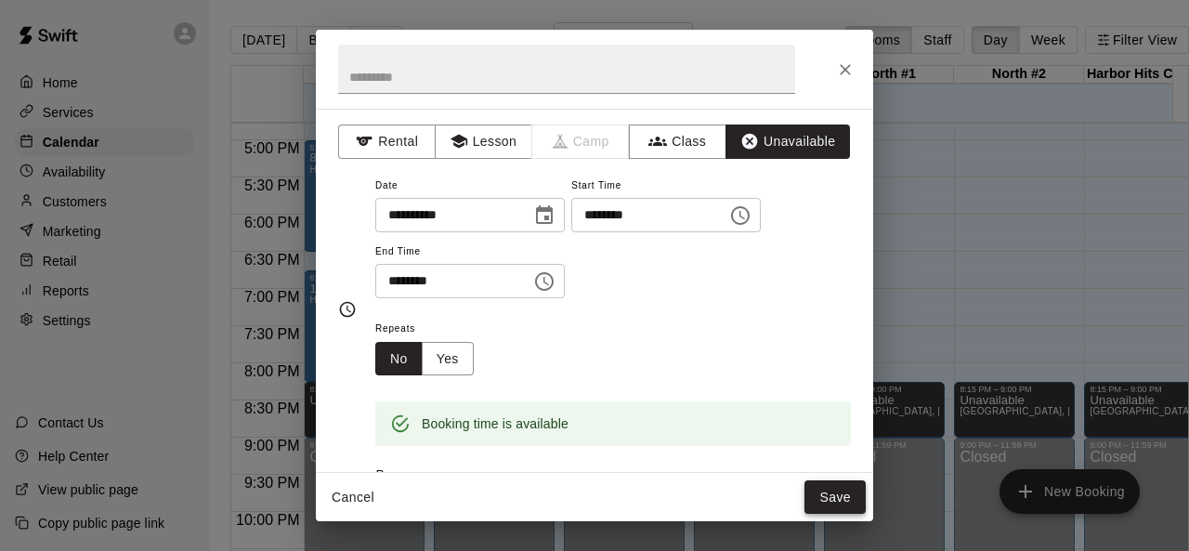
click at [833, 492] on button "Save" at bounding box center [835, 497] width 61 height 34
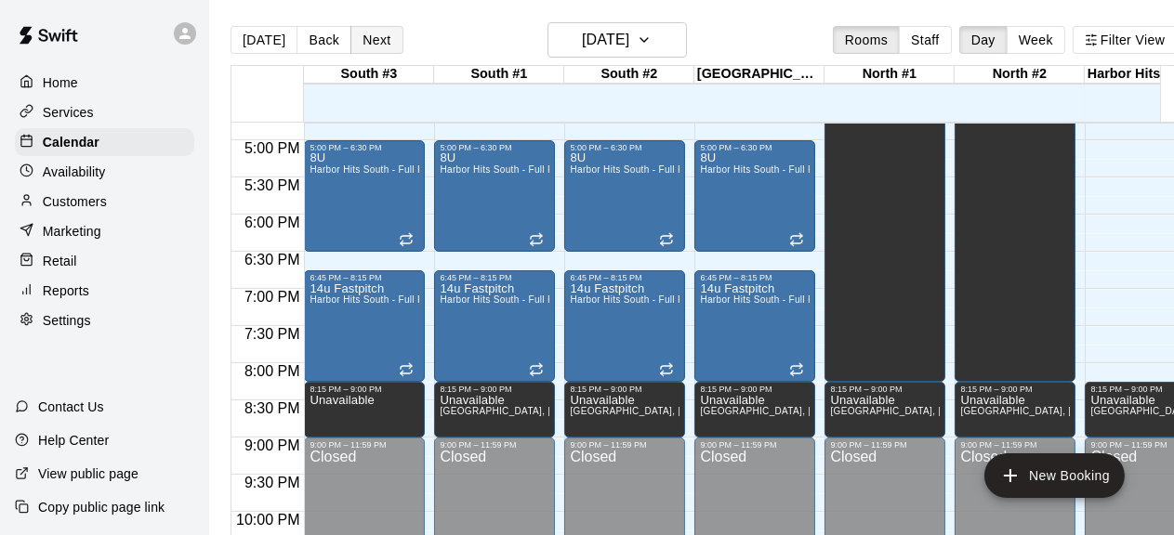
click at [363, 46] on button "Next" at bounding box center [376, 40] width 52 height 28
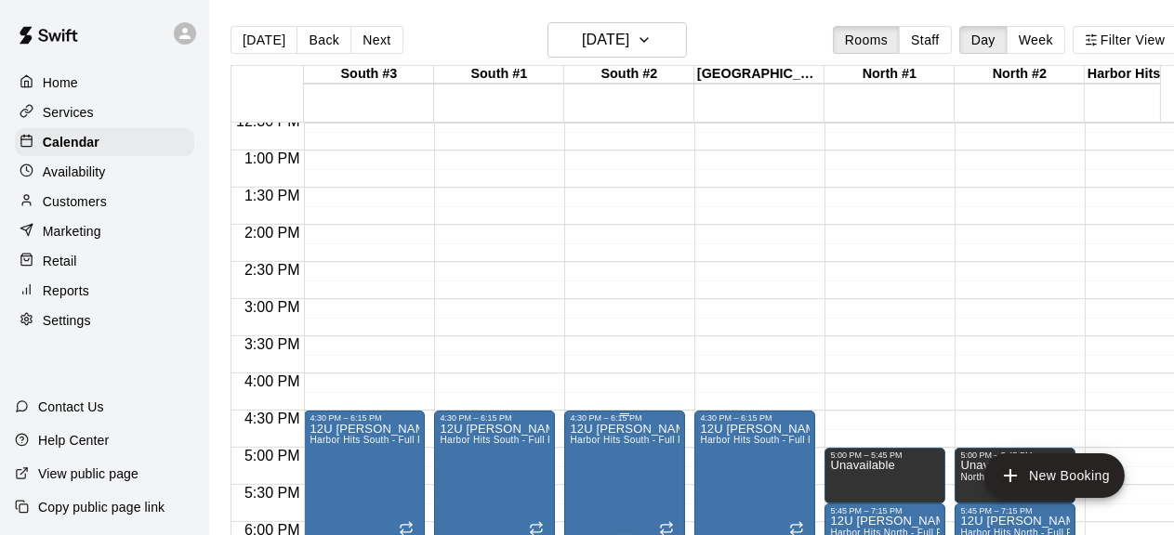
scroll to position [937, 0]
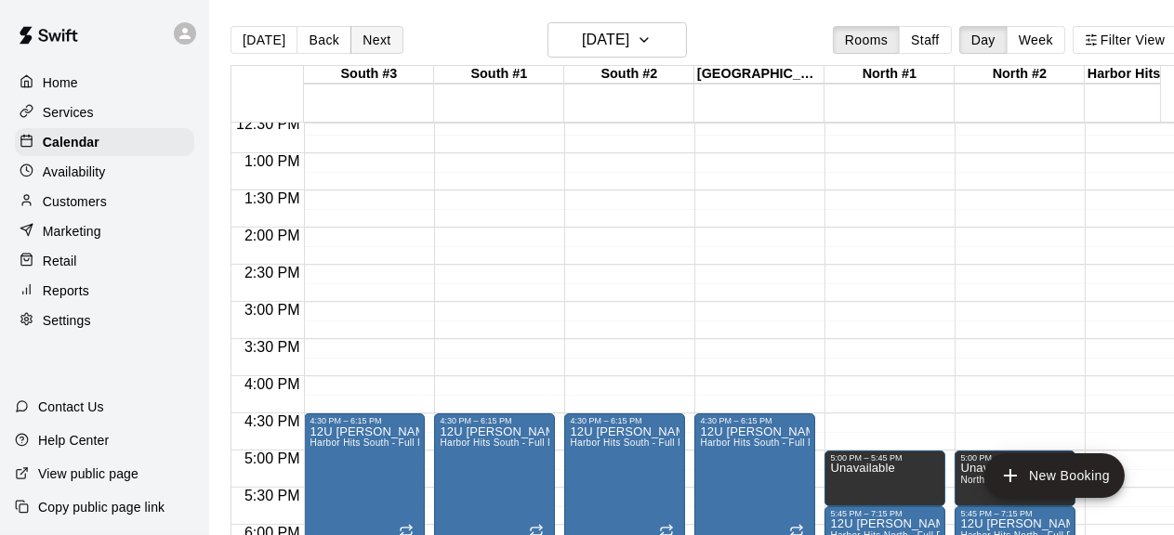
click at [376, 43] on button "Next" at bounding box center [376, 40] width 52 height 28
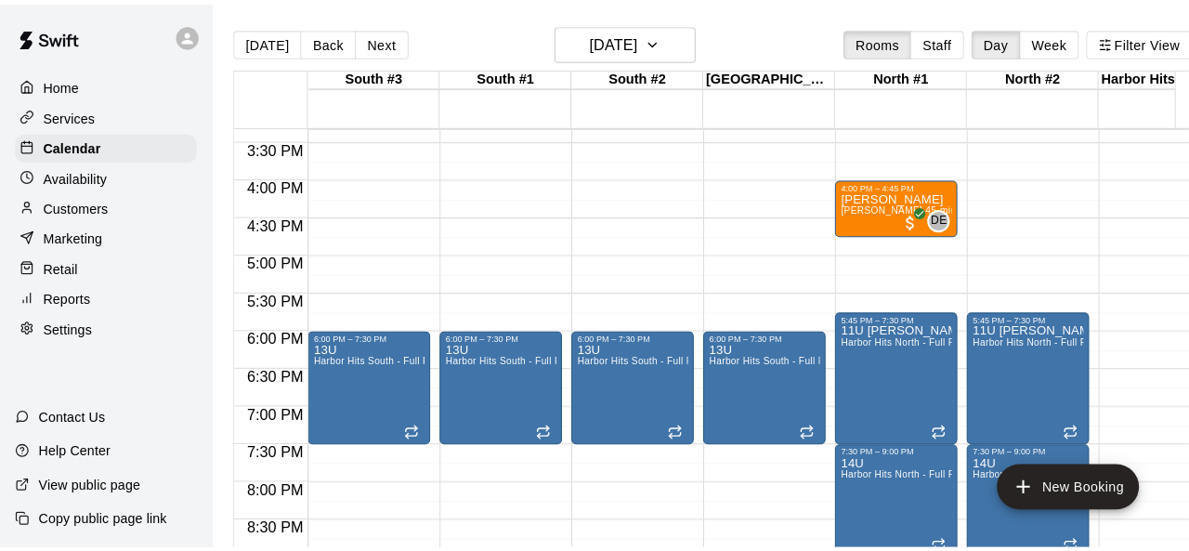
scroll to position [1144, 0]
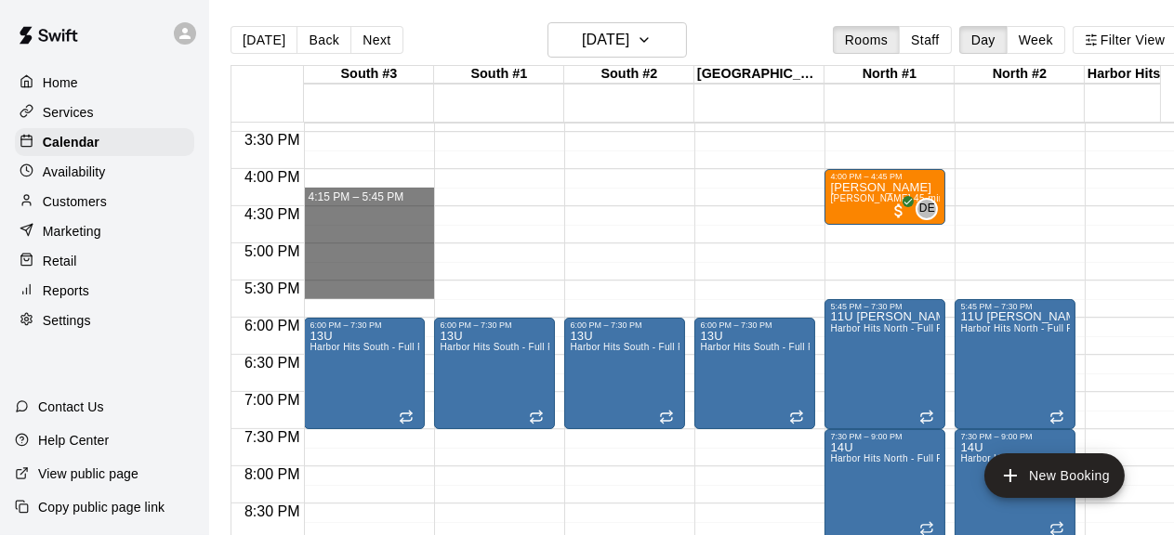
drag, startPoint x: 353, startPoint y: 295, endPoint x: 356, endPoint y: 196, distance: 98.5
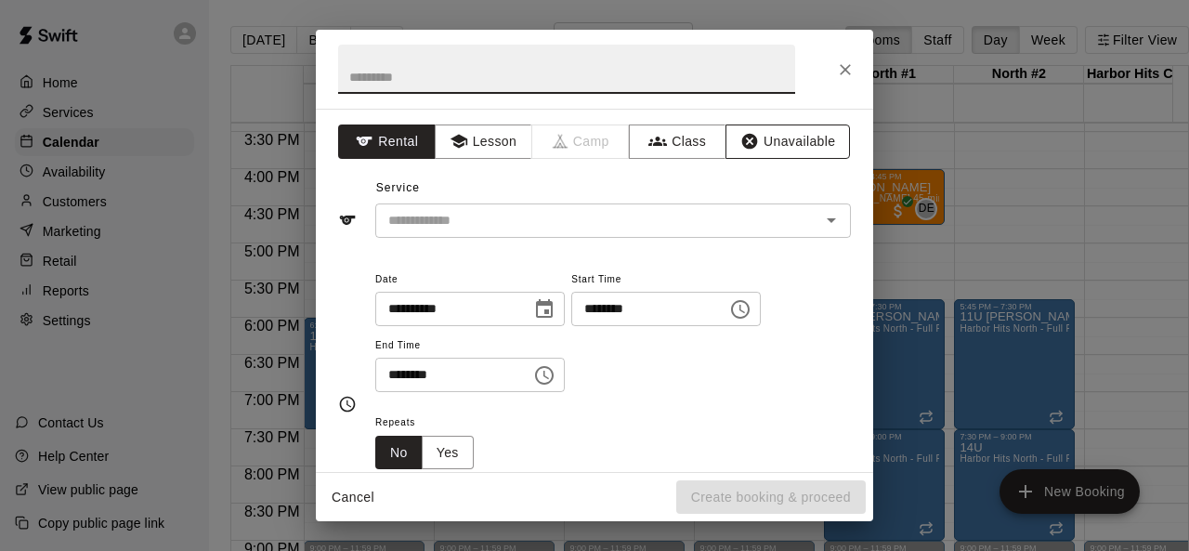
click at [773, 136] on button "Unavailable" at bounding box center [788, 142] width 125 height 34
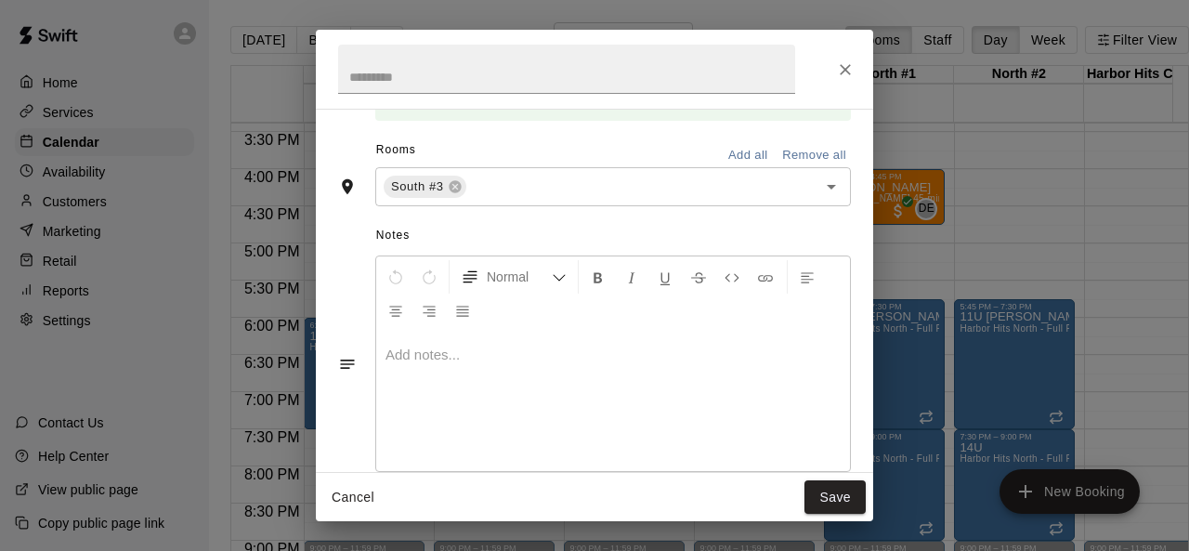
scroll to position [359, 0]
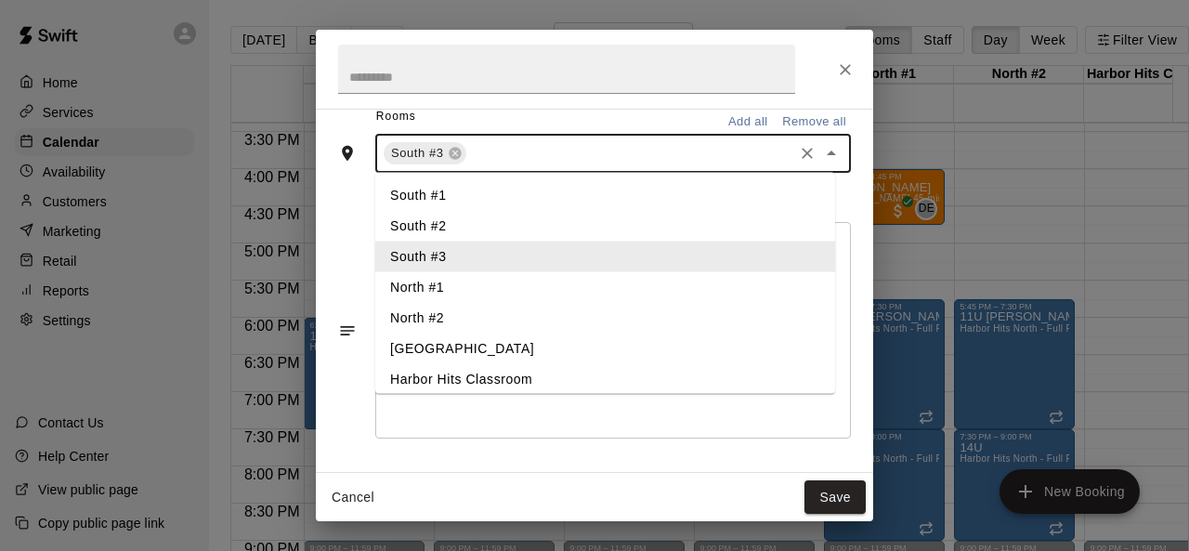
click at [669, 150] on input "text" at bounding box center [629, 153] width 321 height 23
click at [439, 202] on li "South #1" at bounding box center [605, 195] width 460 height 31
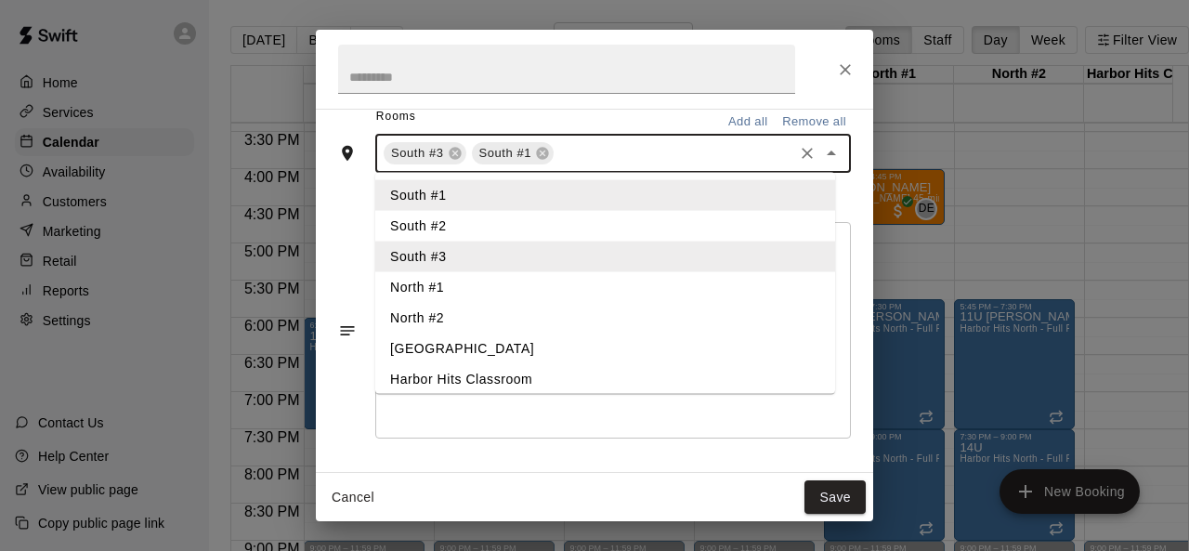
click at [440, 222] on li "South #2" at bounding box center [605, 226] width 460 height 31
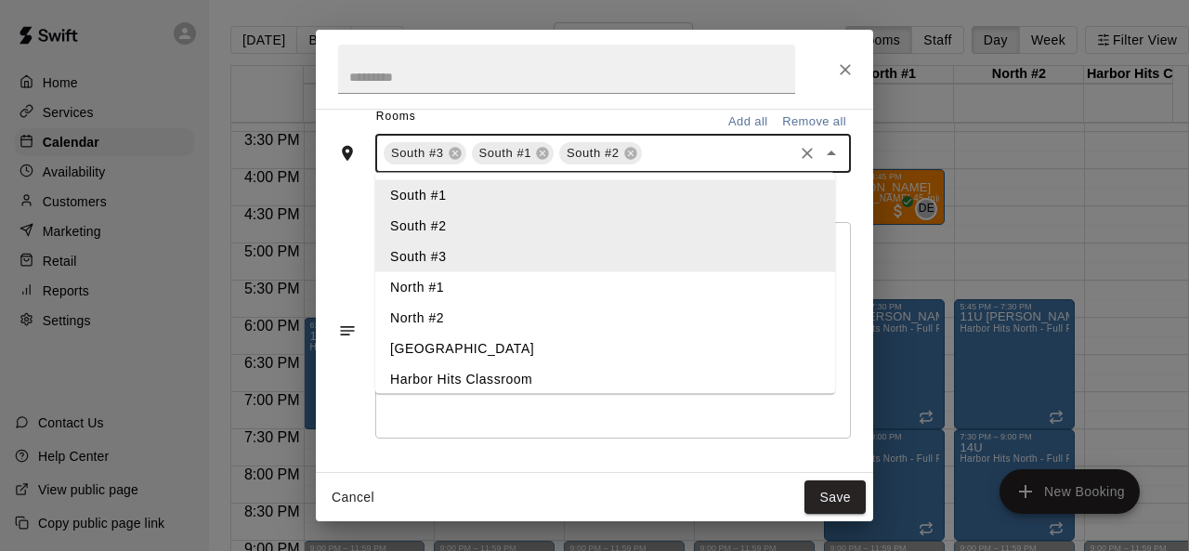
click at [431, 345] on li "[GEOGRAPHIC_DATA]" at bounding box center [605, 349] width 460 height 31
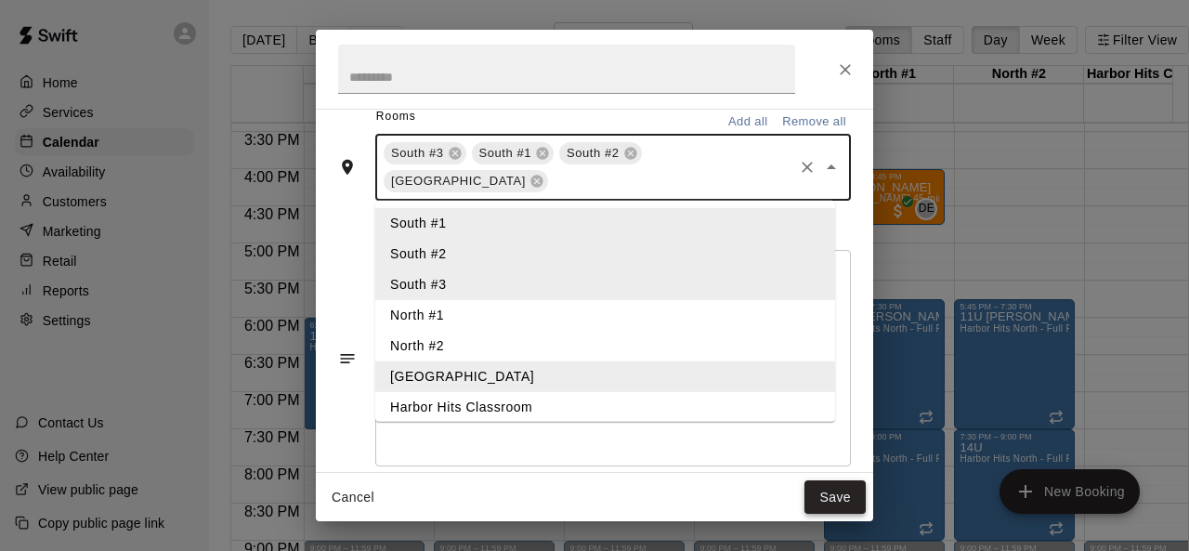
click at [832, 498] on button "Save" at bounding box center [835, 497] width 61 height 34
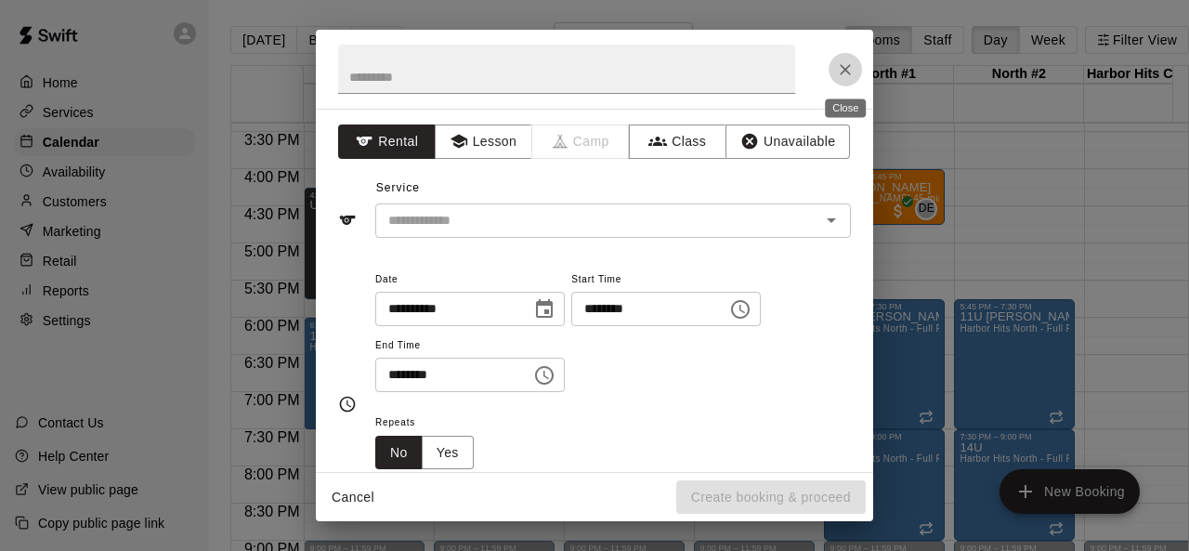
click at [838, 69] on icon "Close" at bounding box center [845, 69] width 19 height 19
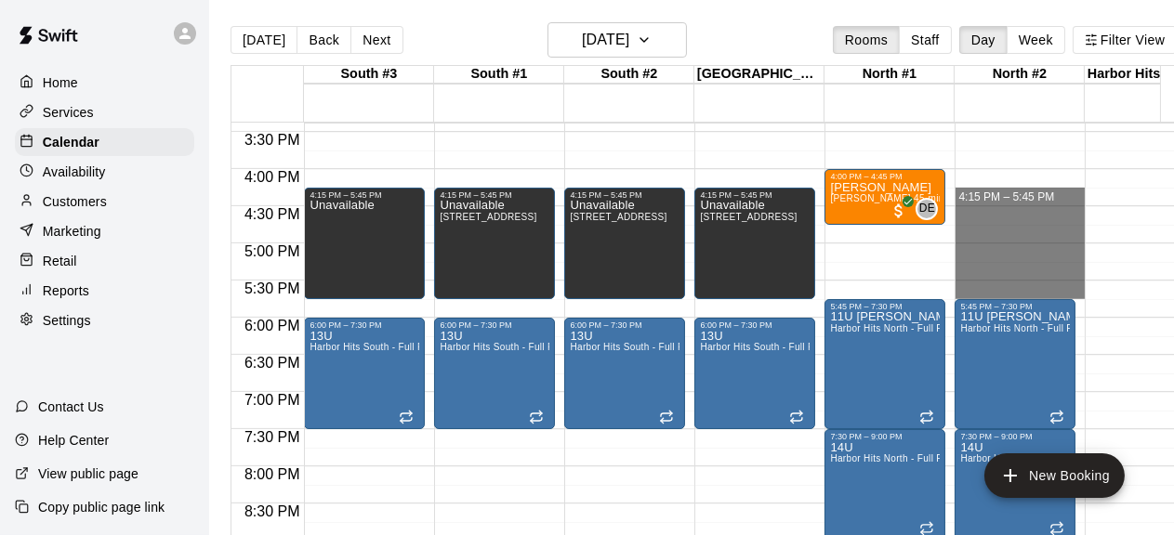
drag, startPoint x: 961, startPoint y: 188, endPoint x: 969, endPoint y: 287, distance: 99.8
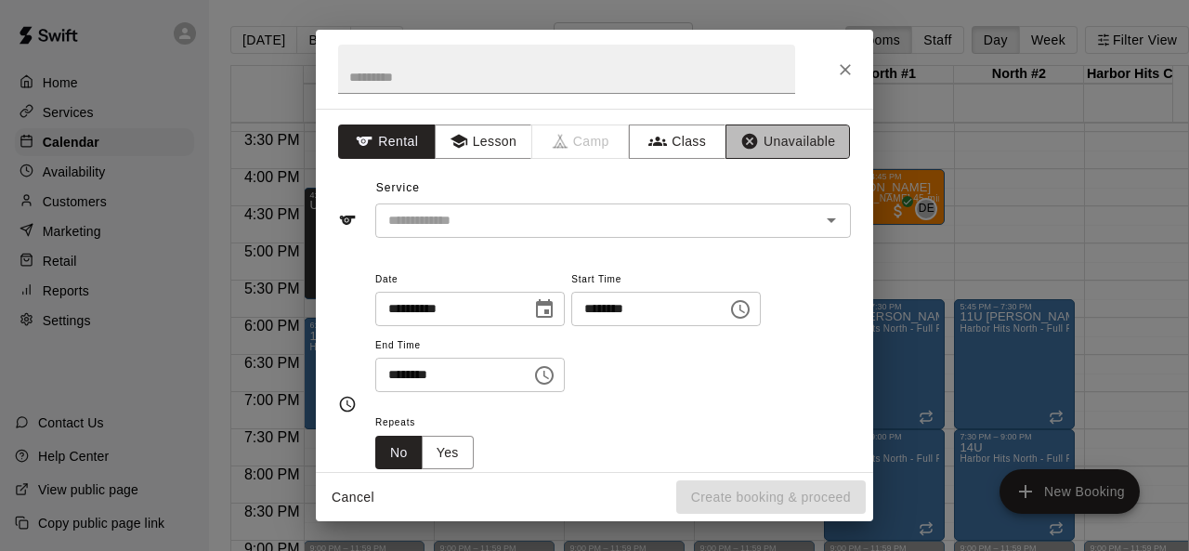
click at [808, 137] on button "Unavailable" at bounding box center [788, 142] width 125 height 34
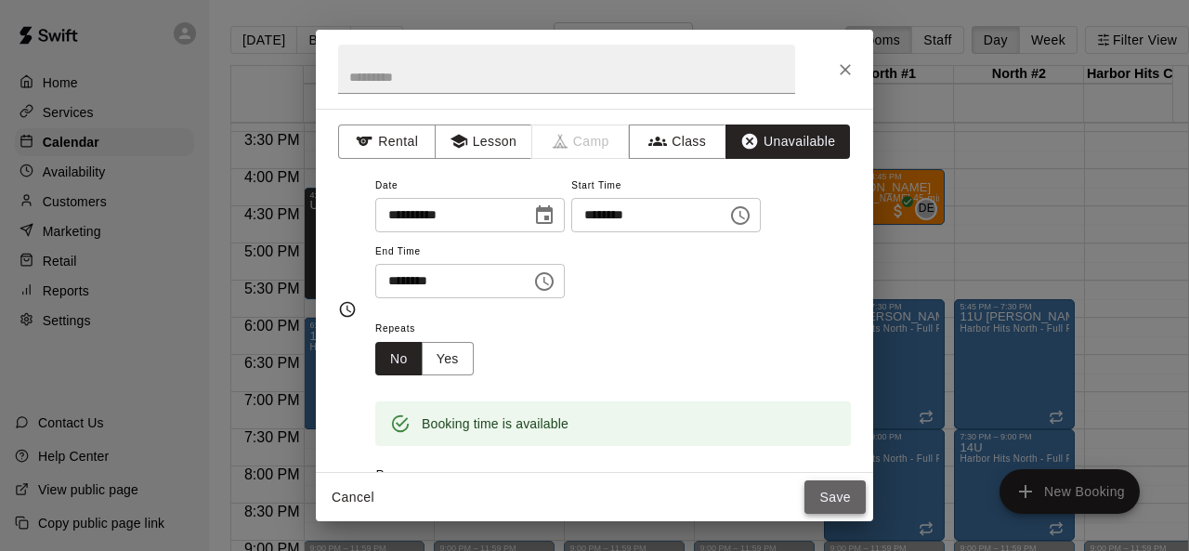
click at [831, 493] on button "Save" at bounding box center [835, 497] width 61 height 34
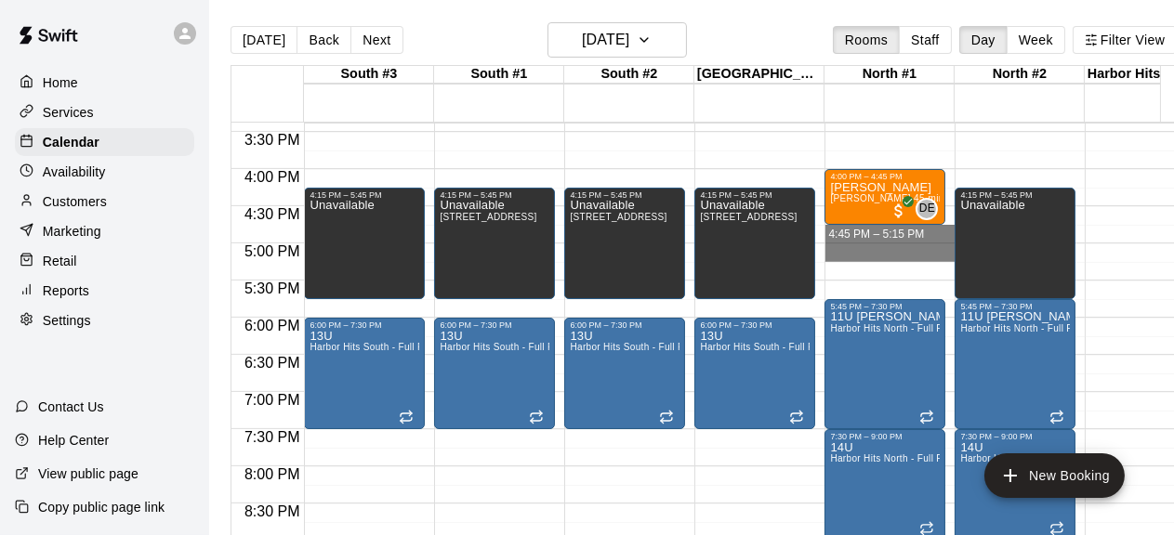
drag, startPoint x: 840, startPoint y: 230, endPoint x: 837, endPoint y: 239, distance: 9.7
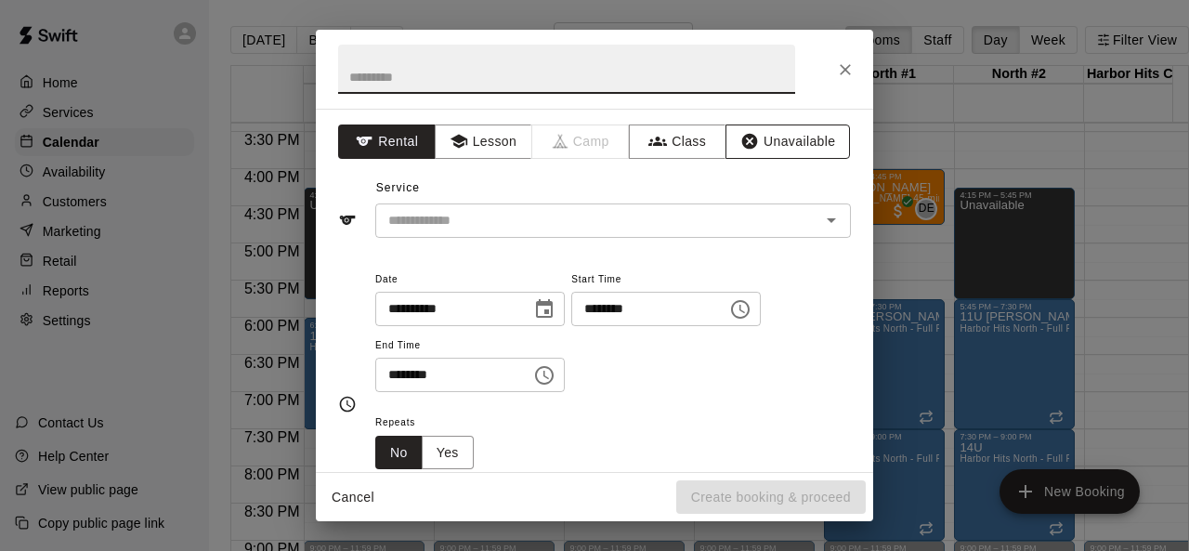
click at [762, 142] on button "Unavailable" at bounding box center [788, 142] width 125 height 34
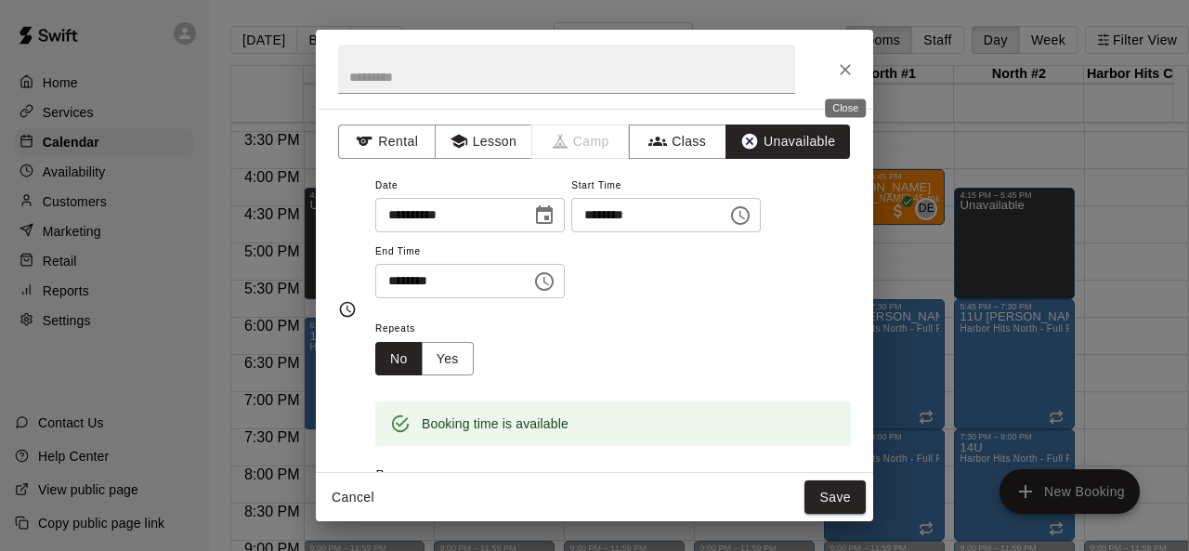
click at [845, 72] on icon "Close" at bounding box center [845, 69] width 19 height 19
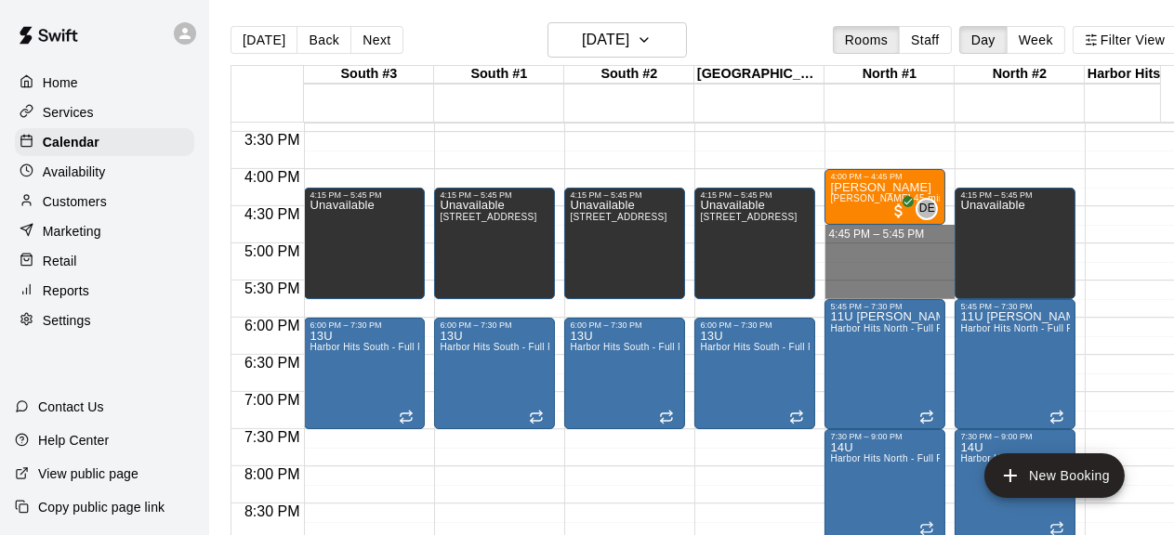
drag, startPoint x: 864, startPoint y: 228, endPoint x: 865, endPoint y: 292, distance: 64.1
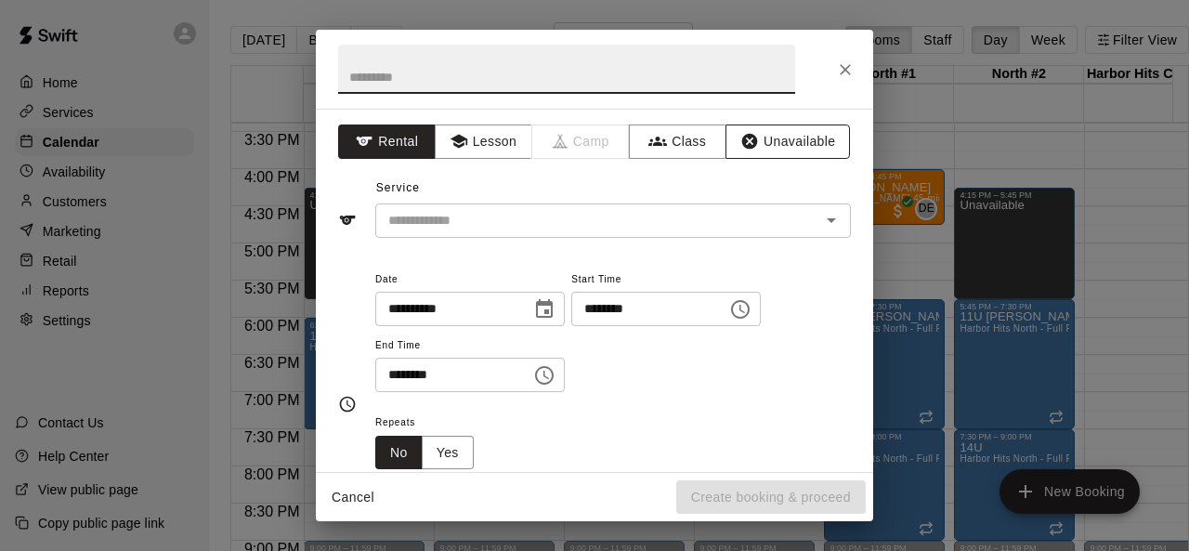
click at [788, 134] on button "Unavailable" at bounding box center [788, 142] width 125 height 34
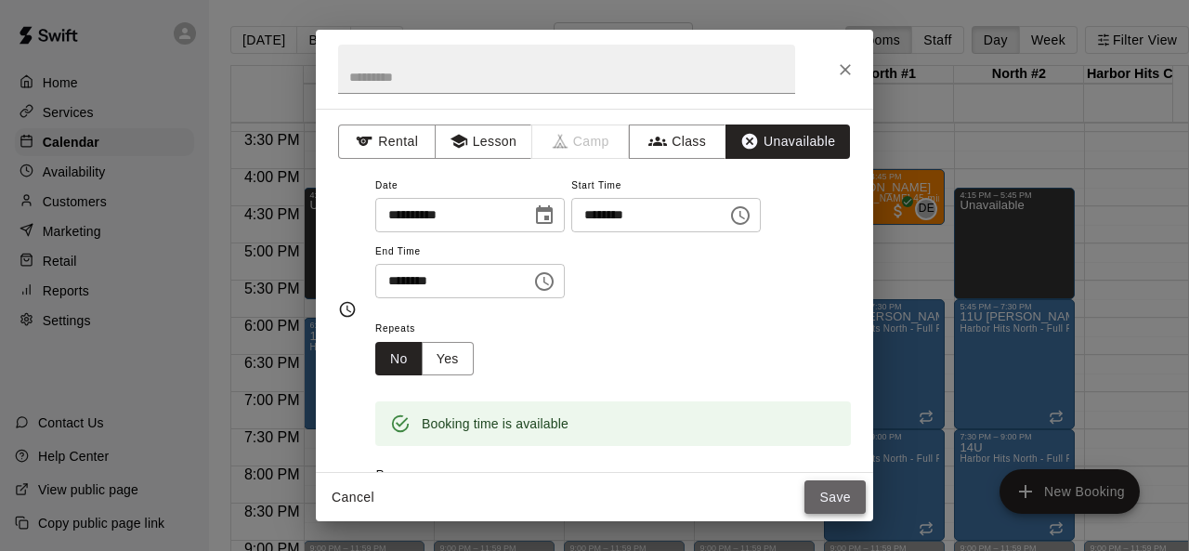
click at [815, 496] on button "Save" at bounding box center [835, 497] width 61 height 34
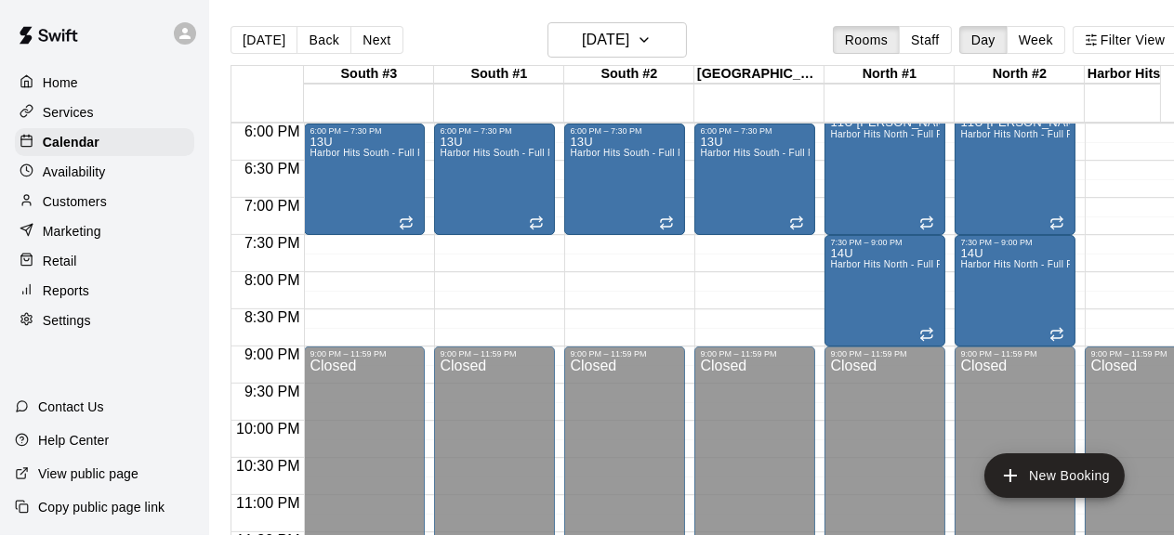
scroll to position [1350, 0]
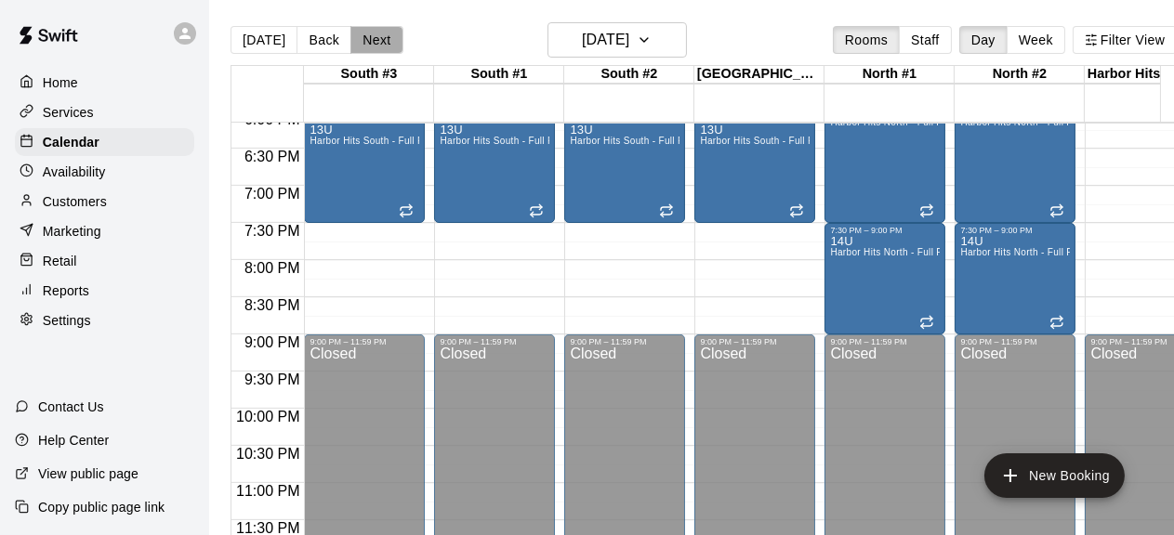
click at [364, 34] on button "Next" at bounding box center [376, 40] width 52 height 28
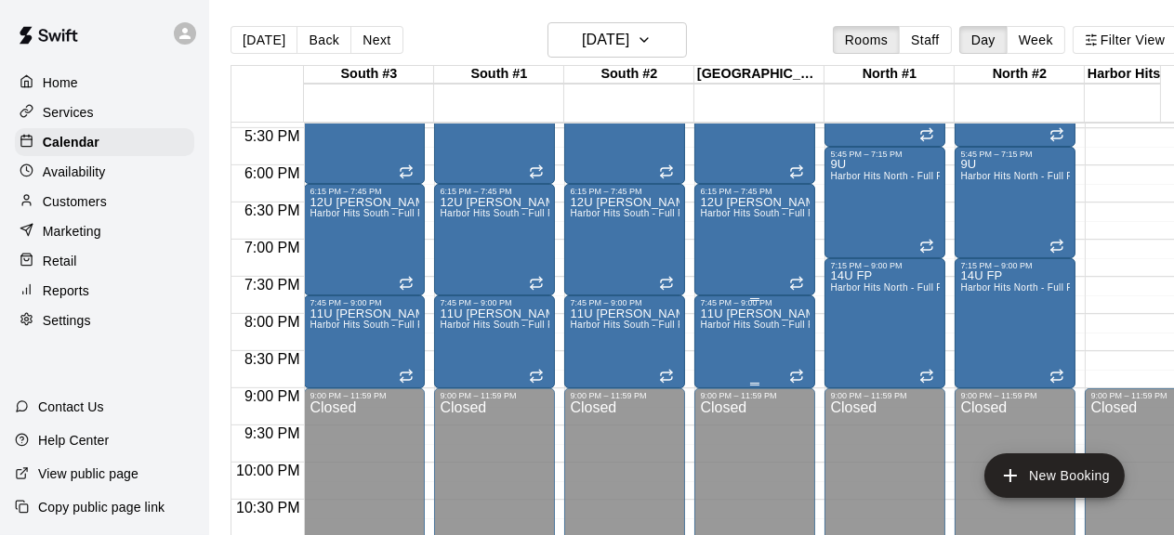
scroll to position [1144, 0]
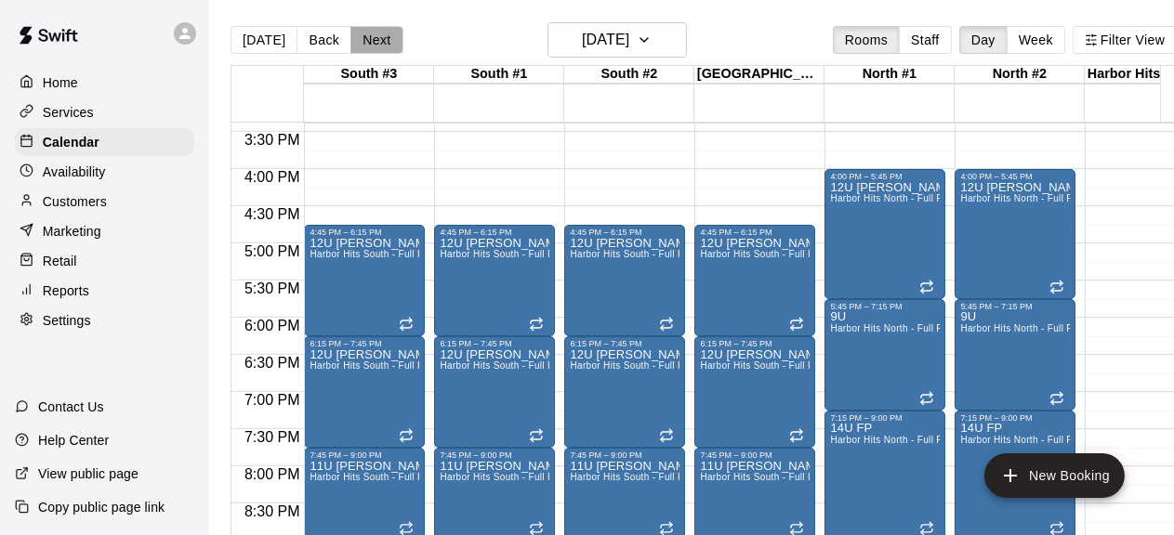
click at [365, 38] on button "Next" at bounding box center [376, 40] width 52 height 28
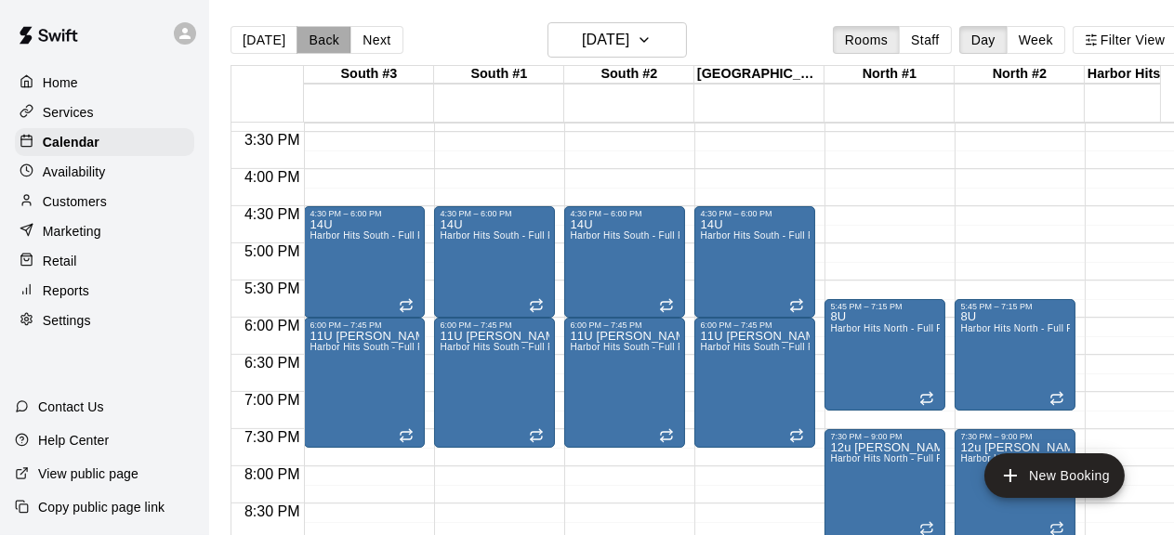
click at [321, 39] on button "Back" at bounding box center [323, 40] width 55 height 28
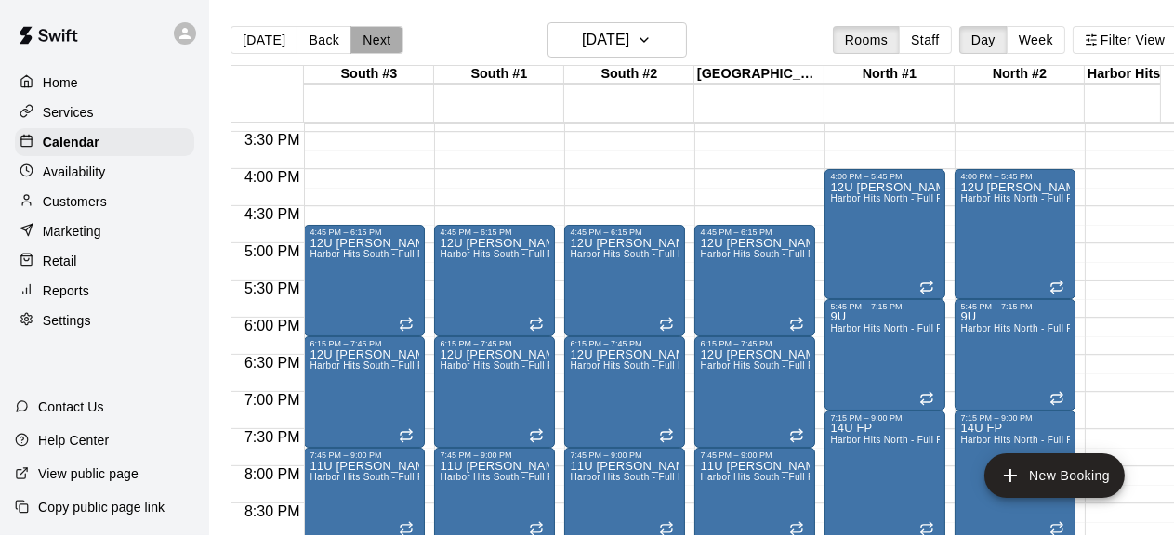
click at [374, 35] on button "Next" at bounding box center [376, 40] width 52 height 28
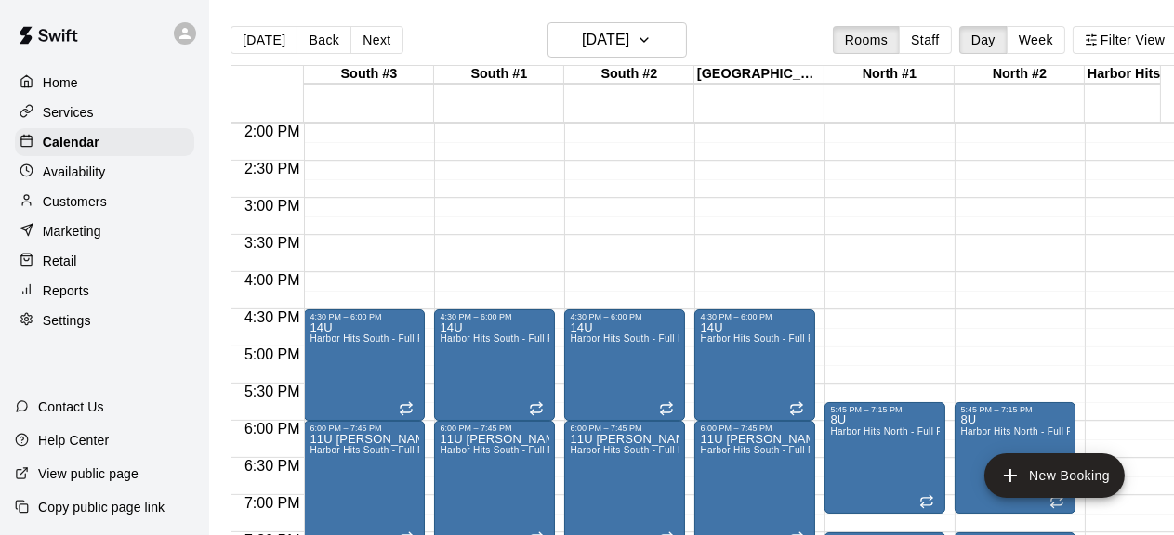
scroll to position [1041, 0]
click at [316, 39] on button "Back" at bounding box center [323, 40] width 55 height 28
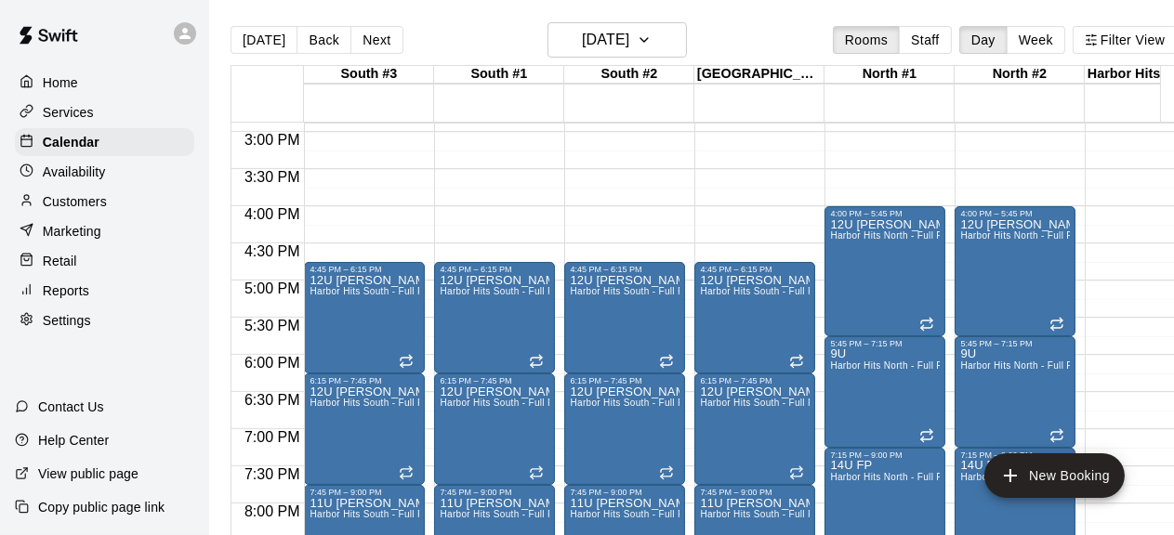
scroll to position [1144, 0]
